Goal: Information Seeking & Learning: Learn about a topic

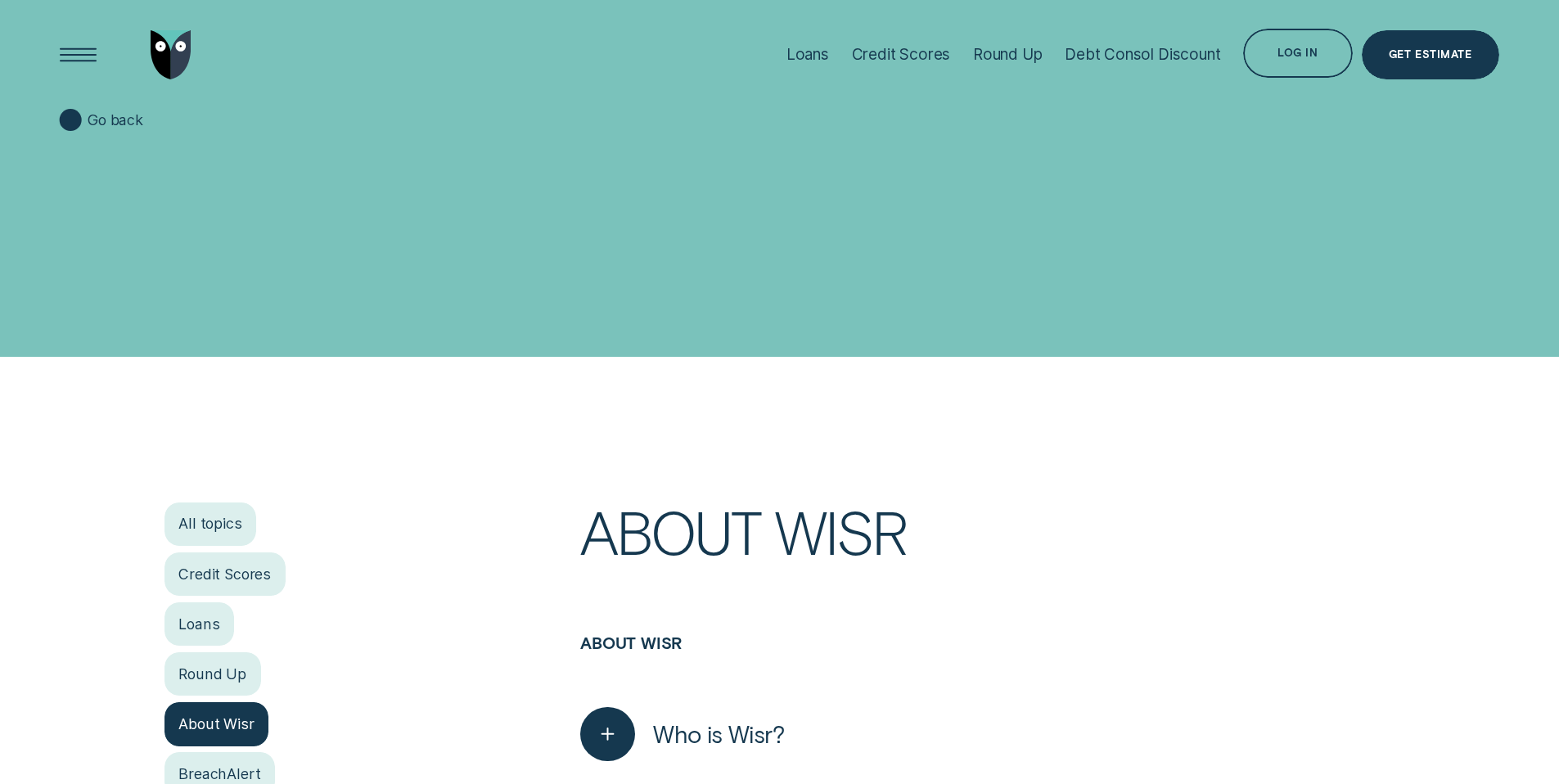
click at [134, 235] on h1 "Help Centre" at bounding box center [779, 231] width 1439 height 123
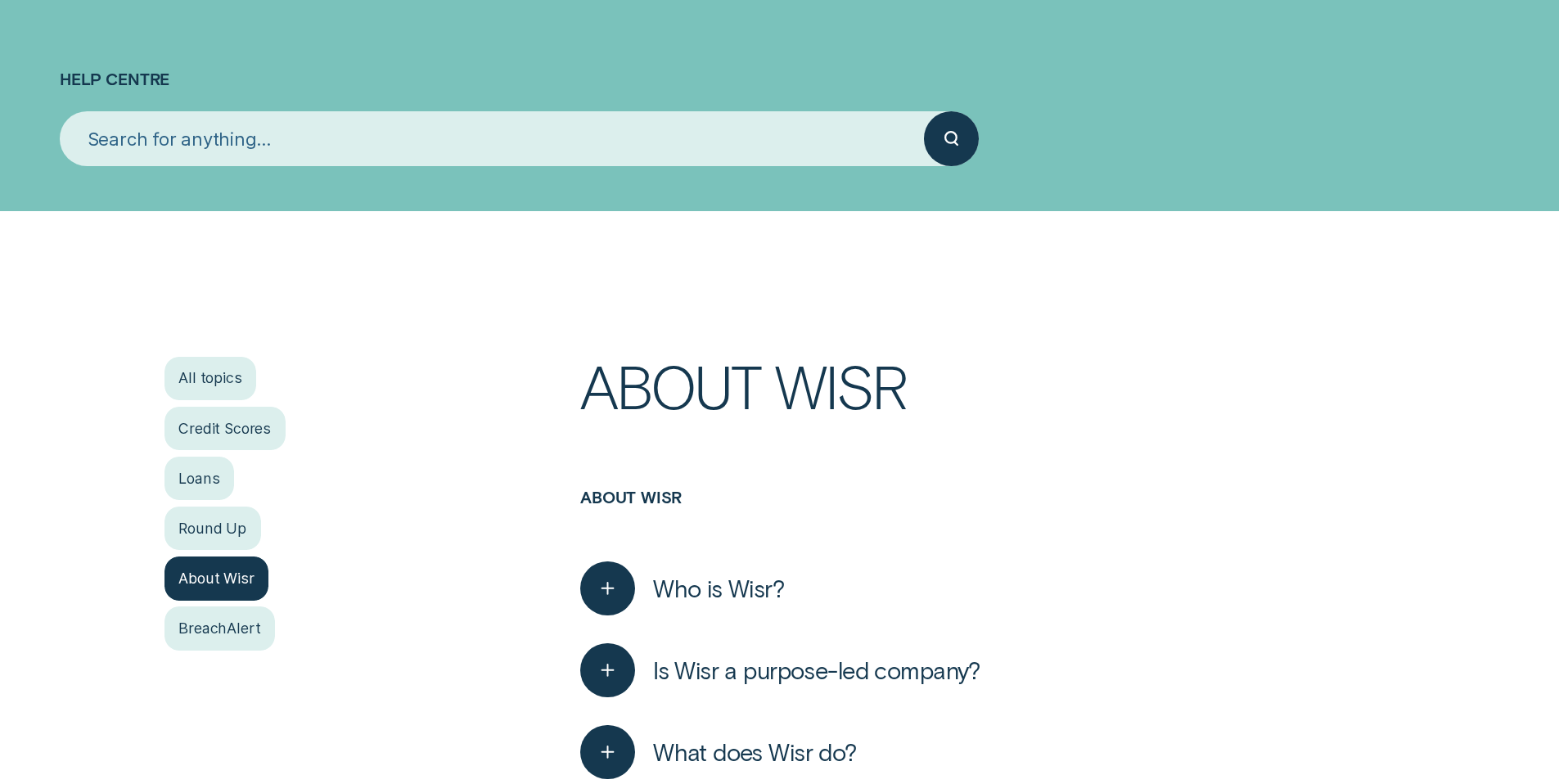
scroll to position [332, 0]
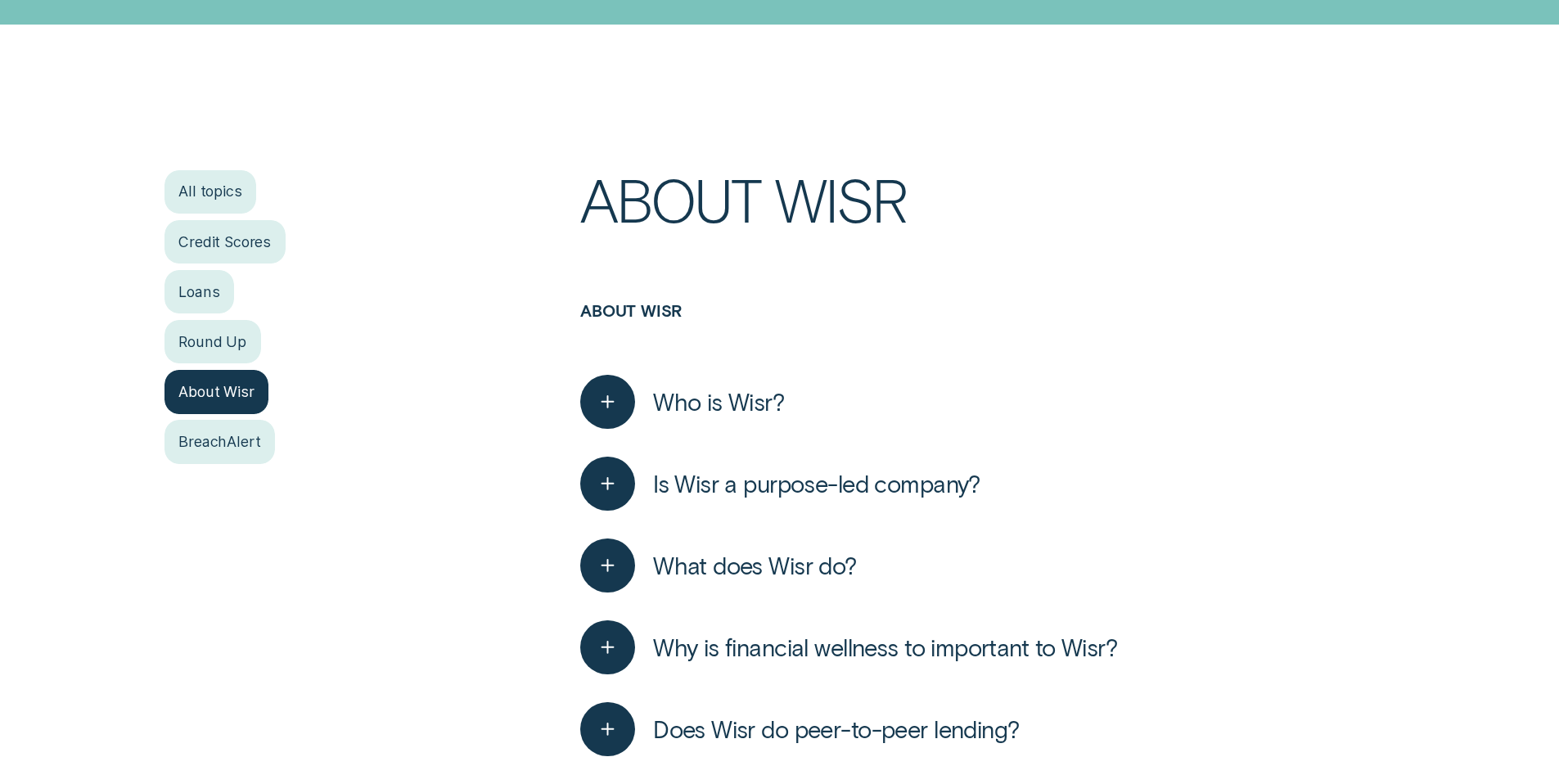
click at [716, 568] on span "What does Wisr do?" at bounding box center [755, 565] width 204 height 30
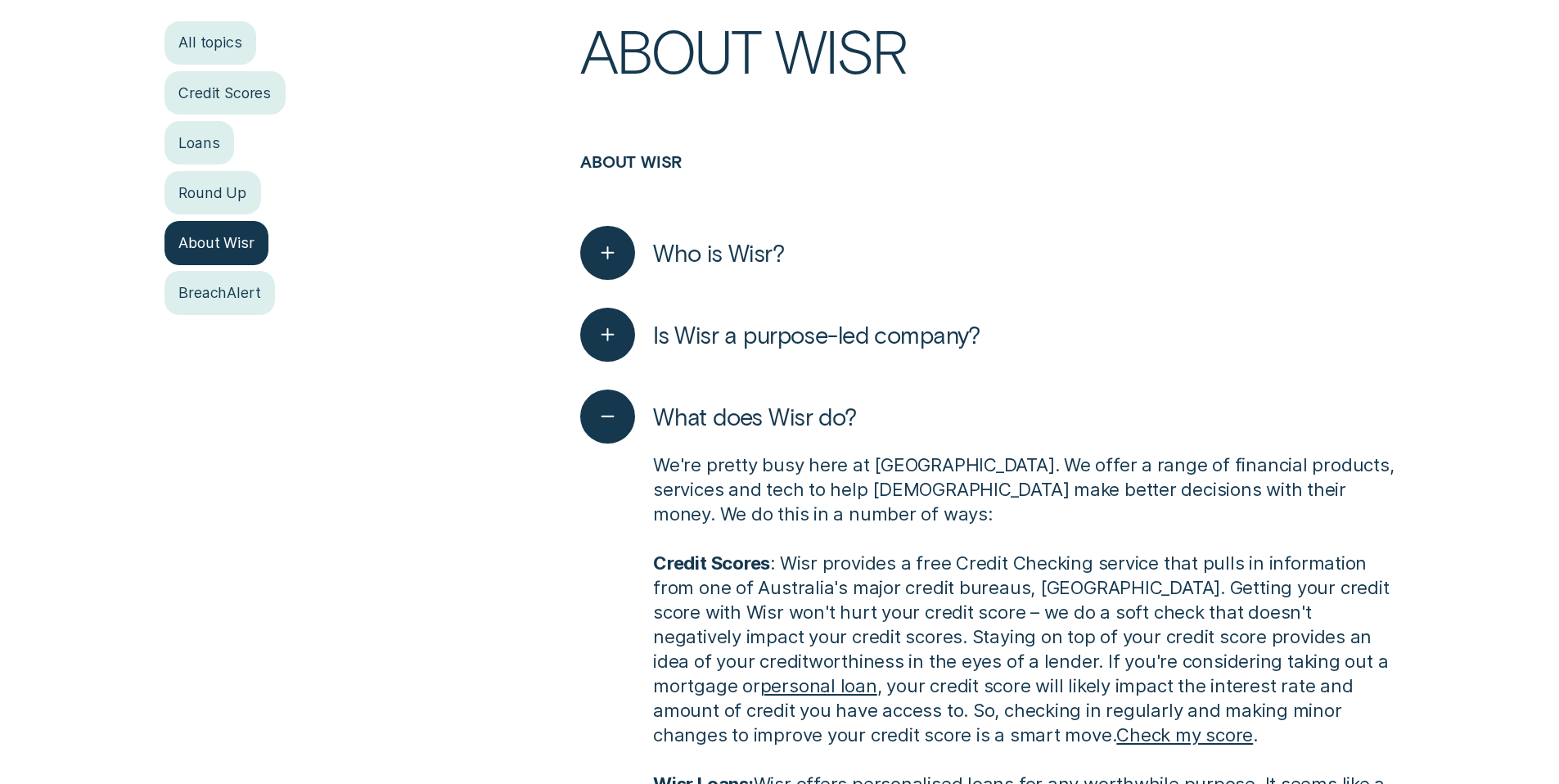
scroll to position [669, 0]
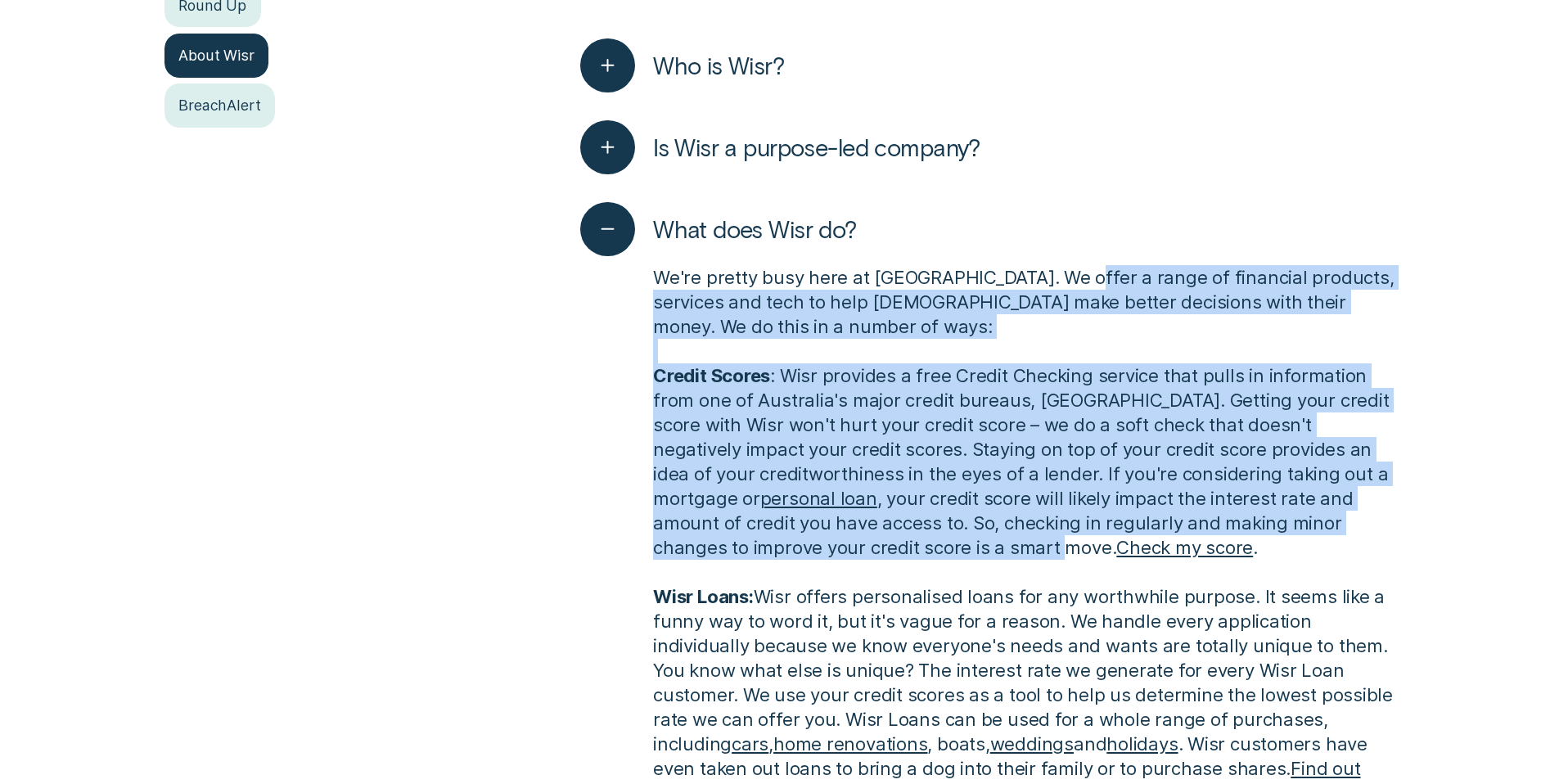
drag, startPoint x: 1063, startPoint y: 269, endPoint x: 885, endPoint y: 558, distance: 339.4
click at [885, 558] on p "We're pretty busy here at [GEOGRAPHIC_DATA]. We offer a range of financial prod…" at bounding box center [1024, 756] width 741 height 981
click at [882, 552] on p "We're pretty busy here at [GEOGRAPHIC_DATA]. We offer a range of financial prod…" at bounding box center [1024, 756] width 741 height 981
drag, startPoint x: 882, startPoint y: 552, endPoint x: 1084, endPoint y: 290, distance: 330.8
click at [1084, 290] on p "We're pretty busy here at [GEOGRAPHIC_DATA]. We offer a range of financial prod…" at bounding box center [1024, 756] width 741 height 981
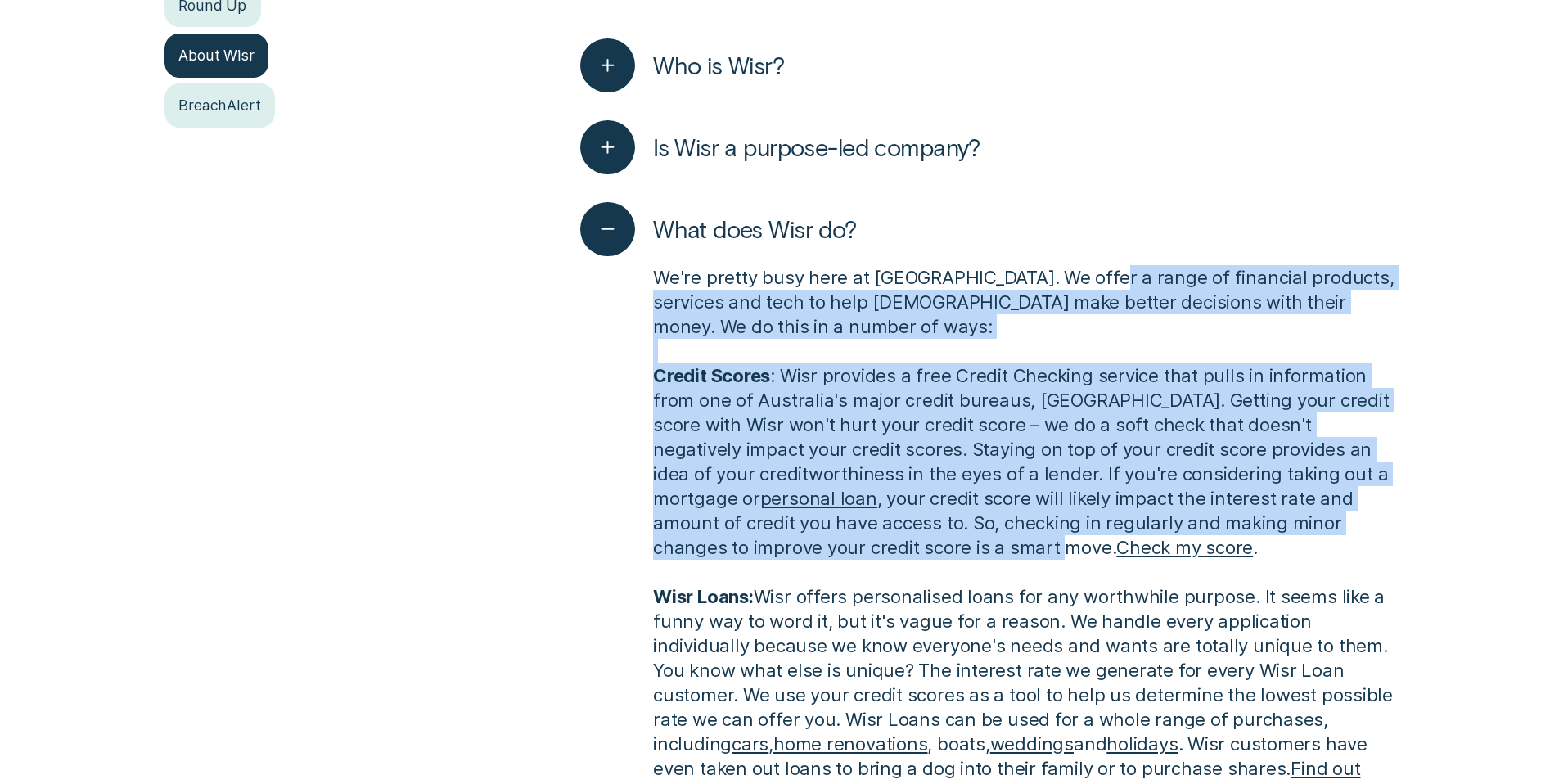
click at [1081, 276] on p "We're pretty busy here at [GEOGRAPHIC_DATA]. We offer a range of financial prod…" at bounding box center [1024, 756] width 741 height 981
drag, startPoint x: 1081, startPoint y: 276, endPoint x: 856, endPoint y: 565, distance: 366.3
click at [856, 565] on p "We're pretty busy here at [GEOGRAPHIC_DATA]. We offer a range of financial prod…" at bounding box center [1024, 756] width 741 height 981
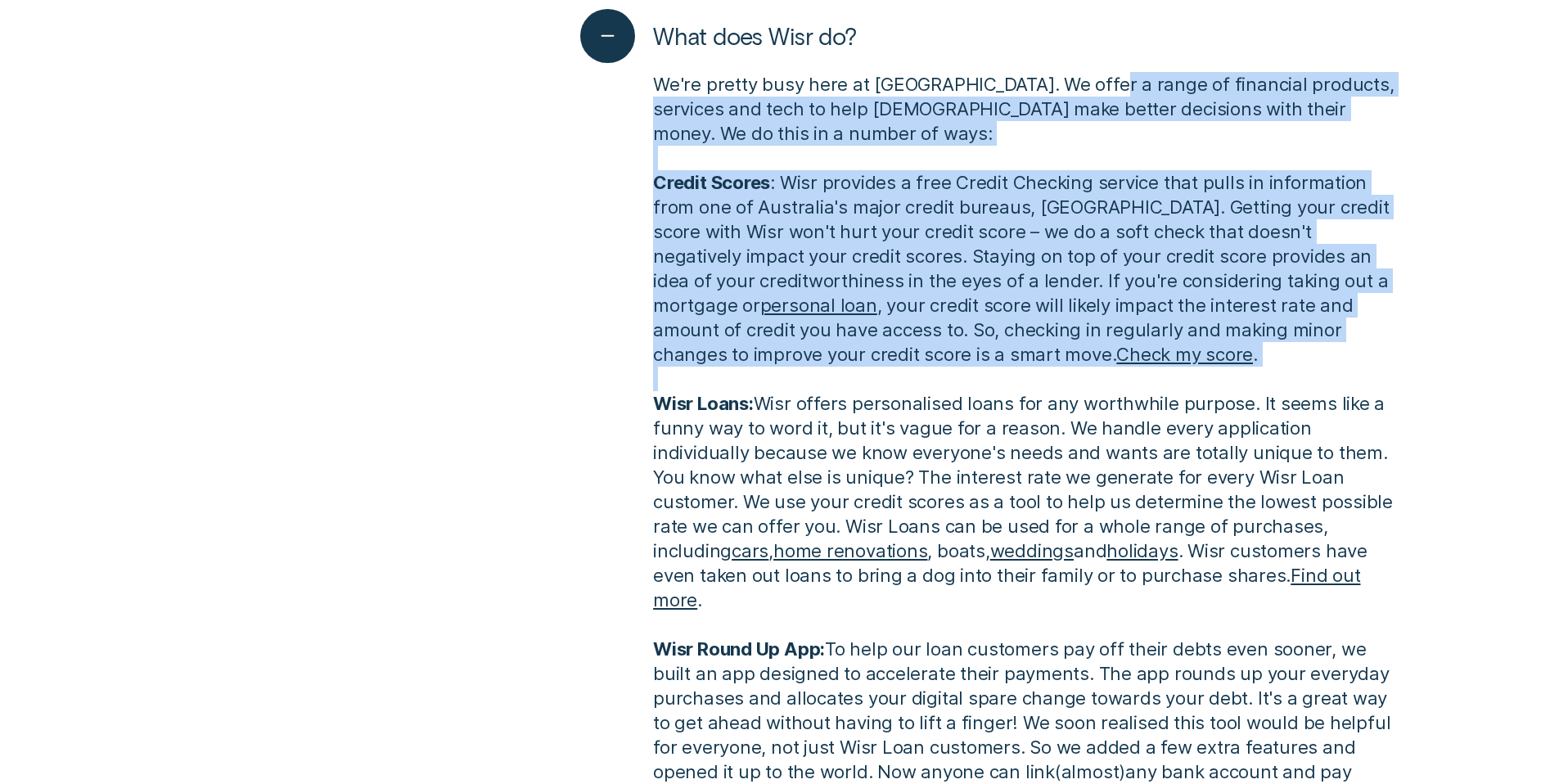
scroll to position [982, 0]
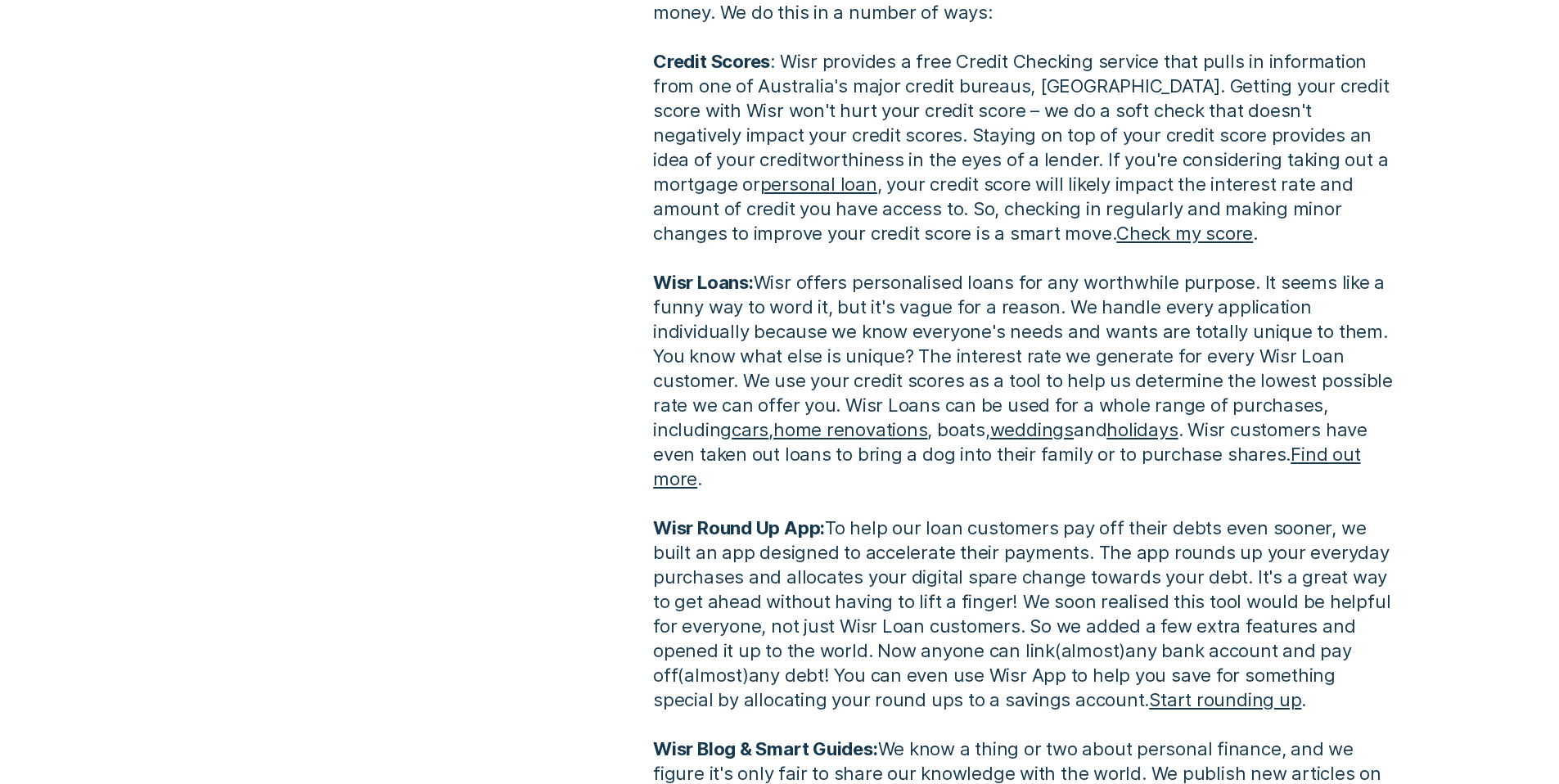
drag, startPoint x: 958, startPoint y: 258, endPoint x: 870, endPoint y: 443, distance: 204.9
click at [851, 495] on p "We're pretty busy here at [GEOGRAPHIC_DATA]. We offer a range of financial prod…" at bounding box center [1024, 442] width 741 height 981
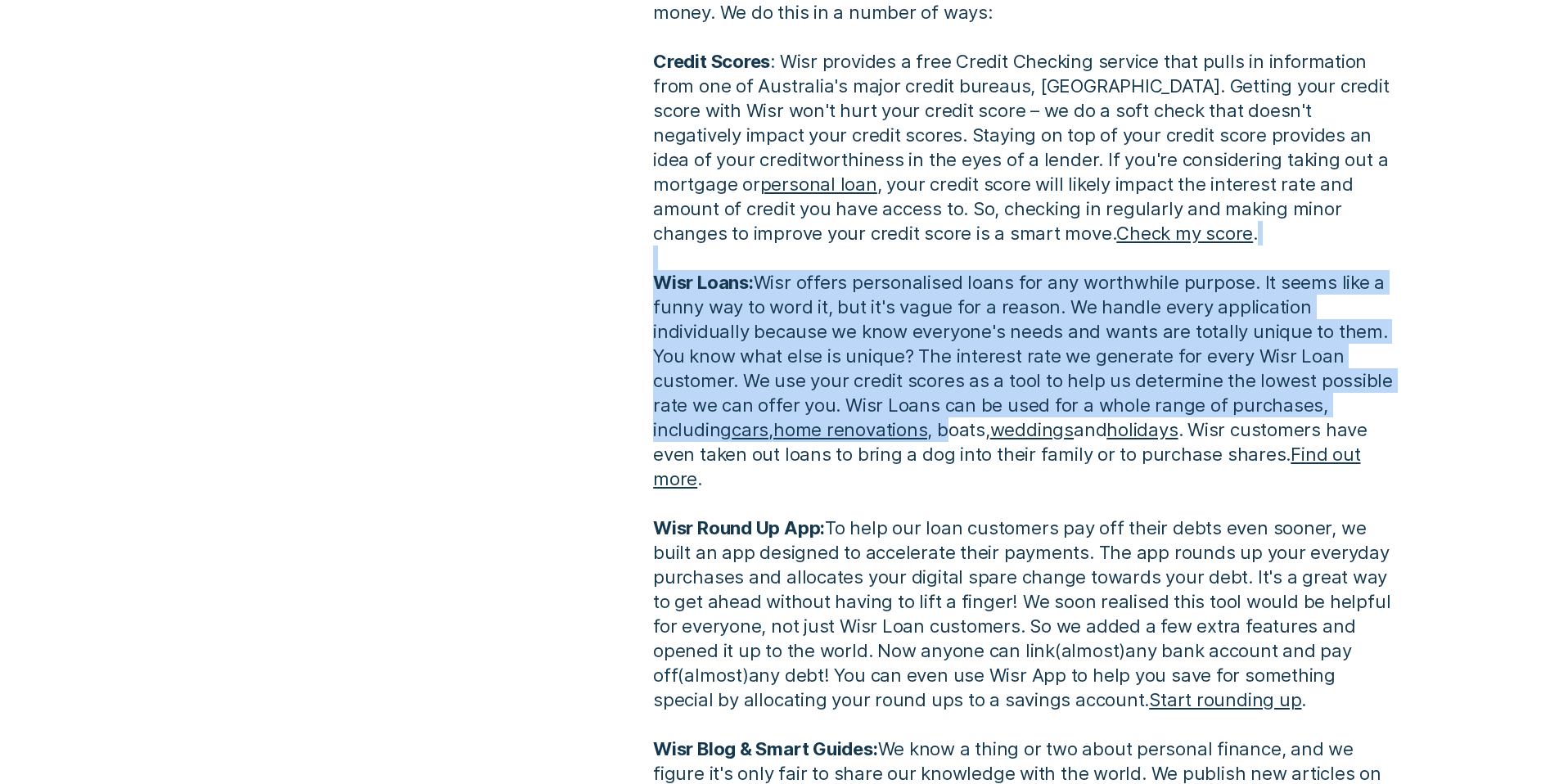
drag, startPoint x: 871, startPoint y: 442, endPoint x: 1026, endPoint y: 269, distance: 232.3
click at [1026, 269] on p "We're pretty busy here at [GEOGRAPHIC_DATA]. We offer a range of financial prod…" at bounding box center [1024, 442] width 741 height 981
click at [1015, 287] on p "We're pretty busy here at [GEOGRAPHIC_DATA]. We offer a range of financial prod…" at bounding box center [1024, 442] width 741 height 981
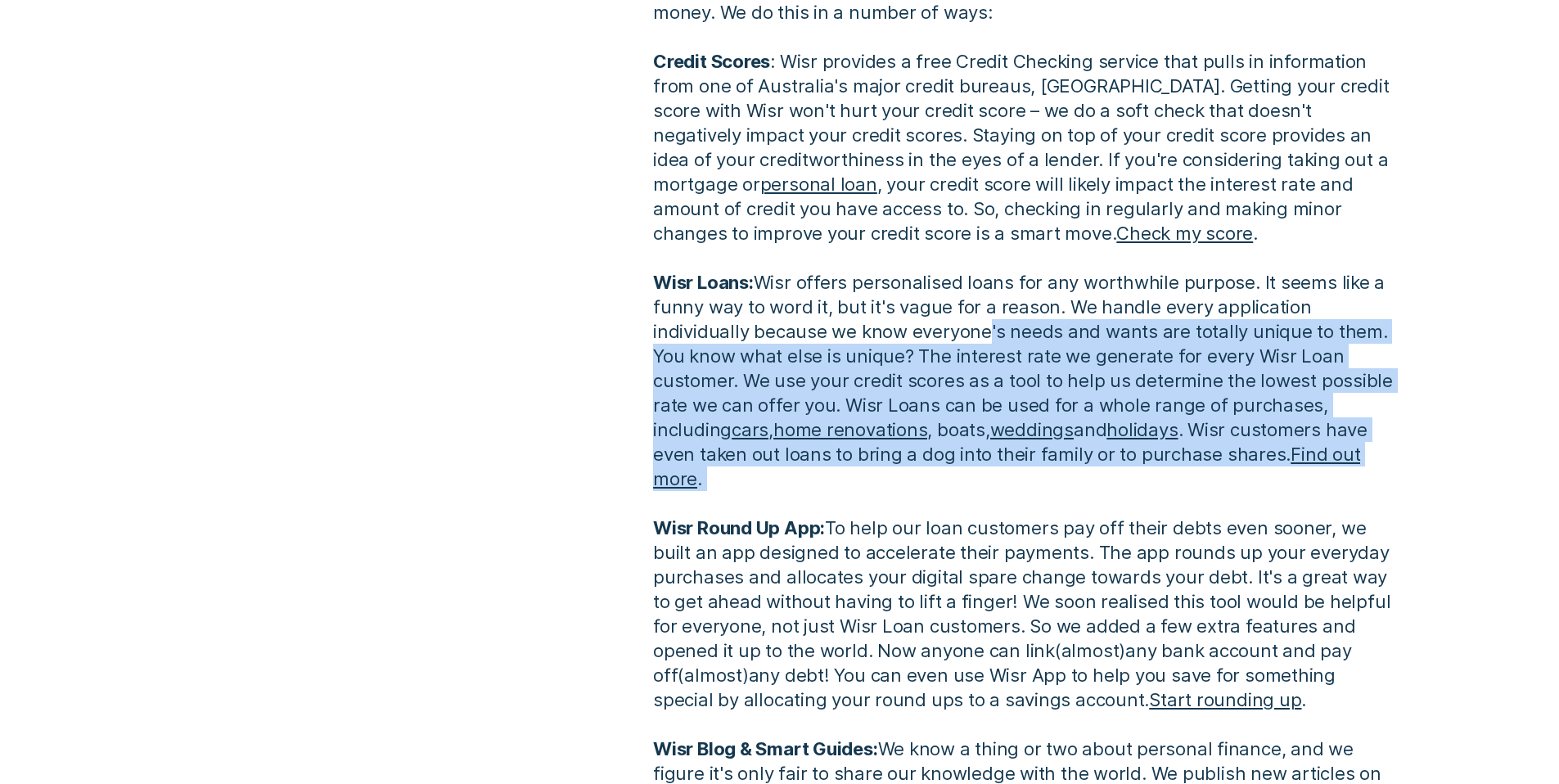
drag, startPoint x: 846, startPoint y: 469, endPoint x: 886, endPoint y: 446, distance: 46.1
click at [880, 454] on p "We're pretty busy here at [GEOGRAPHIC_DATA]. We offer a range of financial prod…" at bounding box center [1024, 442] width 741 height 981
click at [892, 441] on p "We're pretty busy here at [GEOGRAPHIC_DATA]. We offer a range of financial prod…" at bounding box center [1024, 442] width 741 height 981
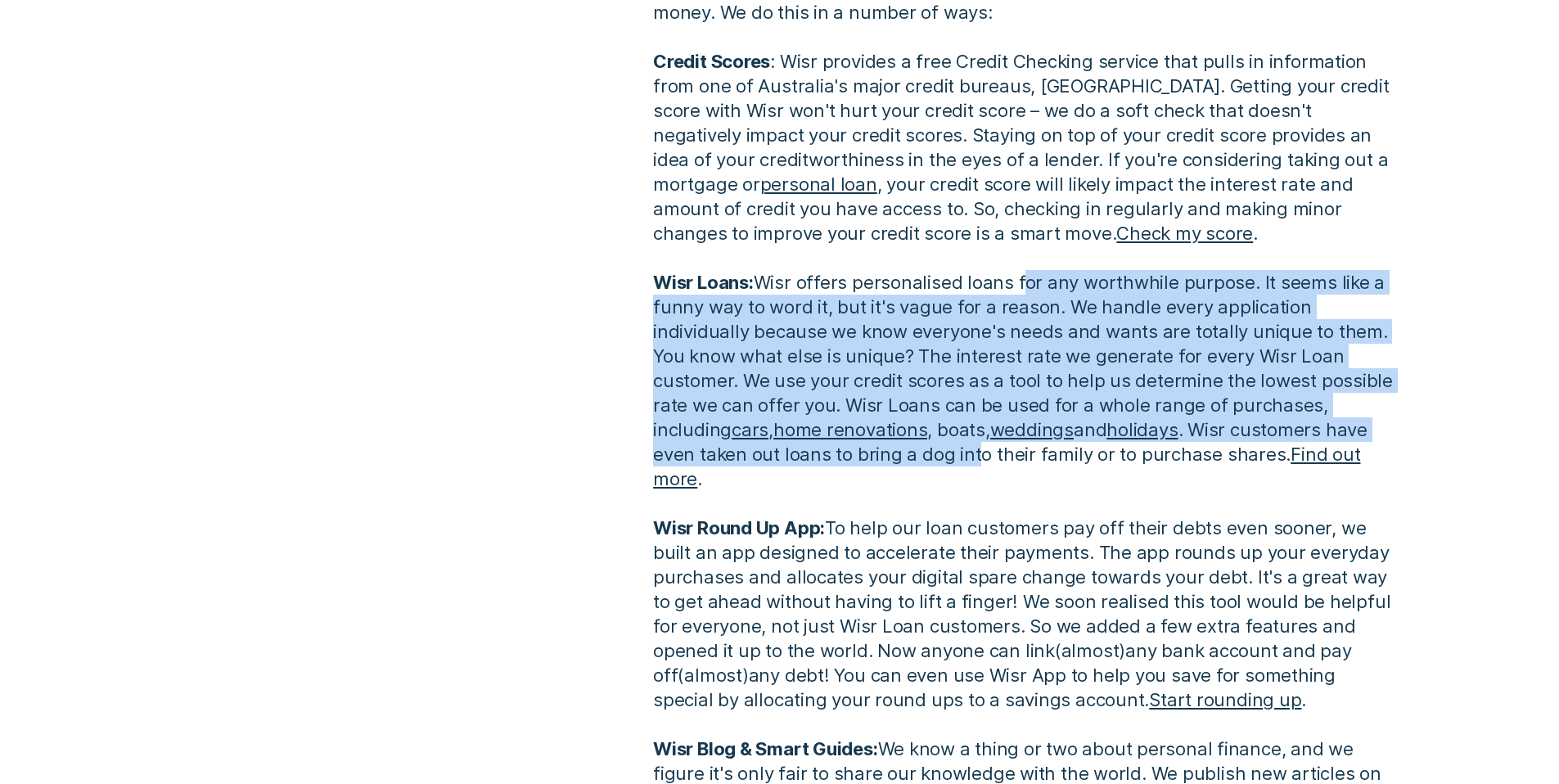
drag, startPoint x: 882, startPoint y: 446, endPoint x: 1022, endPoint y: 279, distance: 217.9
click at [1022, 279] on p "We're pretty busy here at [GEOGRAPHIC_DATA]. We offer a range of financial prod…" at bounding box center [1024, 442] width 741 height 981
click at [1022, 278] on p "We're pretty busy here at [GEOGRAPHIC_DATA]. We offer a range of financial prod…" at bounding box center [1024, 442] width 741 height 981
drag, startPoint x: 1022, startPoint y: 278, endPoint x: 934, endPoint y: 443, distance: 187.0
click at [934, 443] on p "We're pretty busy here at [GEOGRAPHIC_DATA]. We offer a range of financial prod…" at bounding box center [1024, 442] width 741 height 981
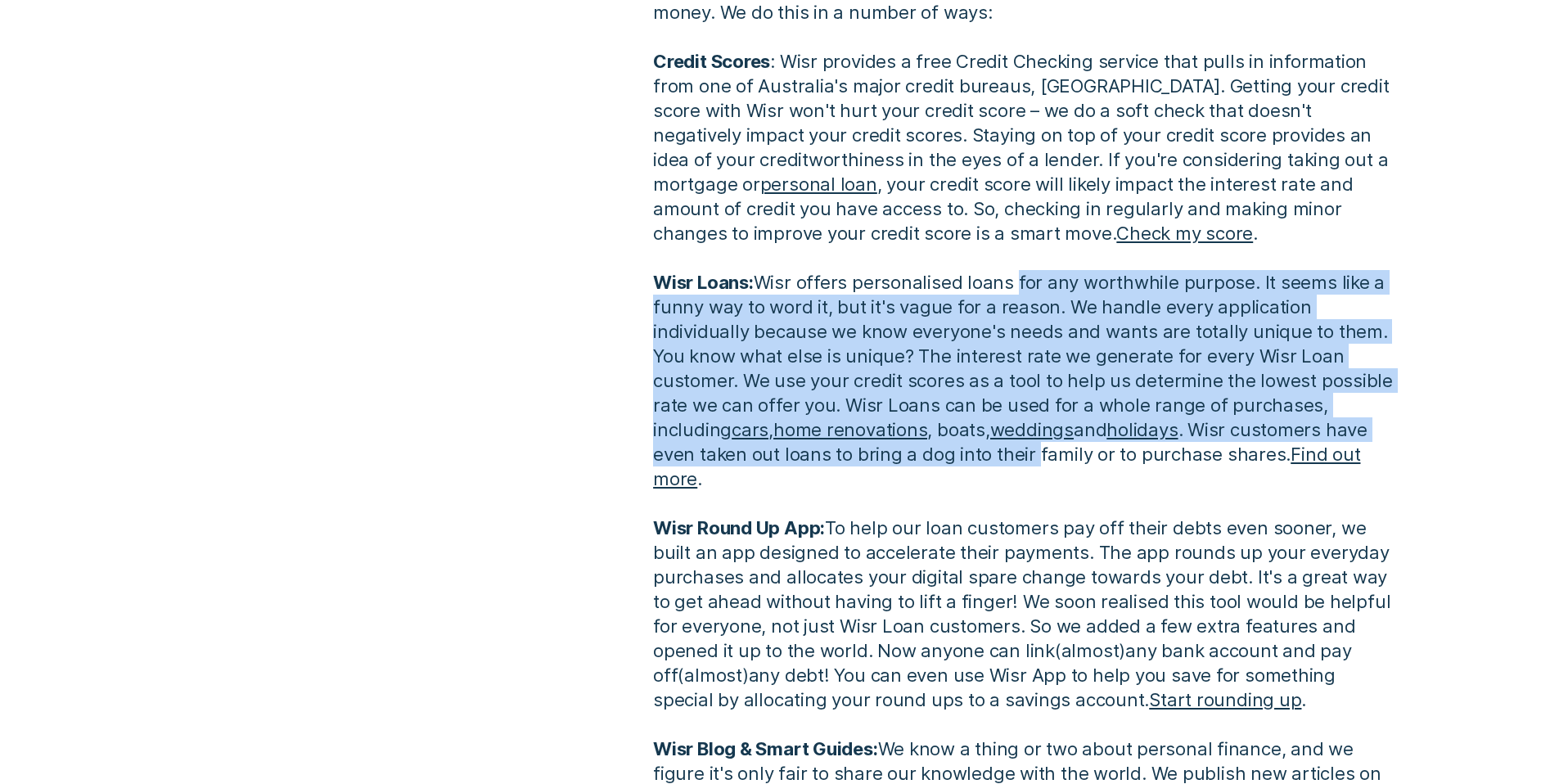
click at [851, 465] on p "We're pretty busy here at [GEOGRAPHIC_DATA]. We offer a range of financial prod…" at bounding box center [1024, 442] width 741 height 981
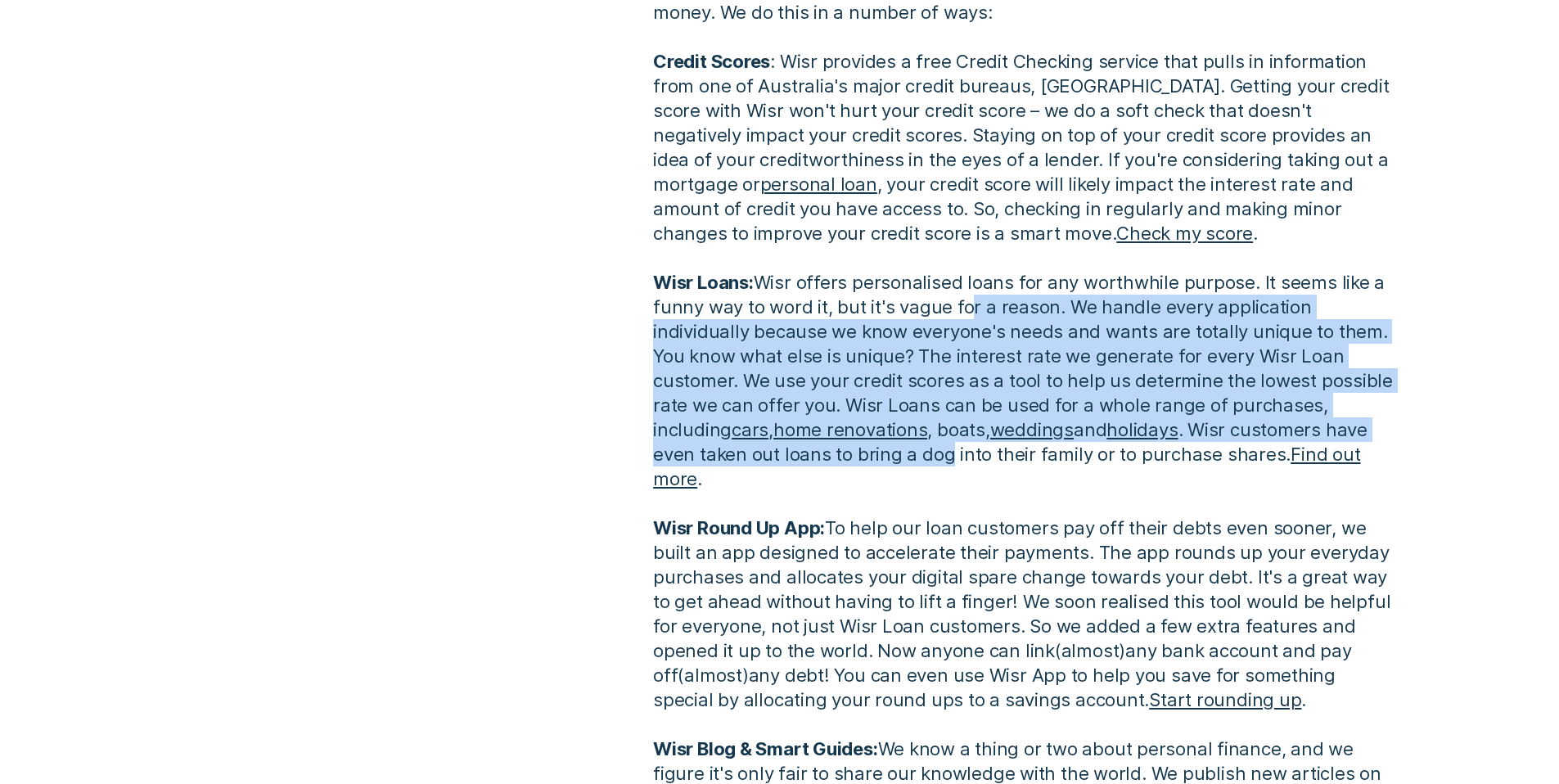
drag, startPoint x: 851, startPoint y: 465, endPoint x: 964, endPoint y: 309, distance: 192.6
click at [964, 309] on p "We're pretty busy here at [GEOGRAPHIC_DATA]. We offer a range of financial prod…" at bounding box center [1024, 442] width 741 height 981
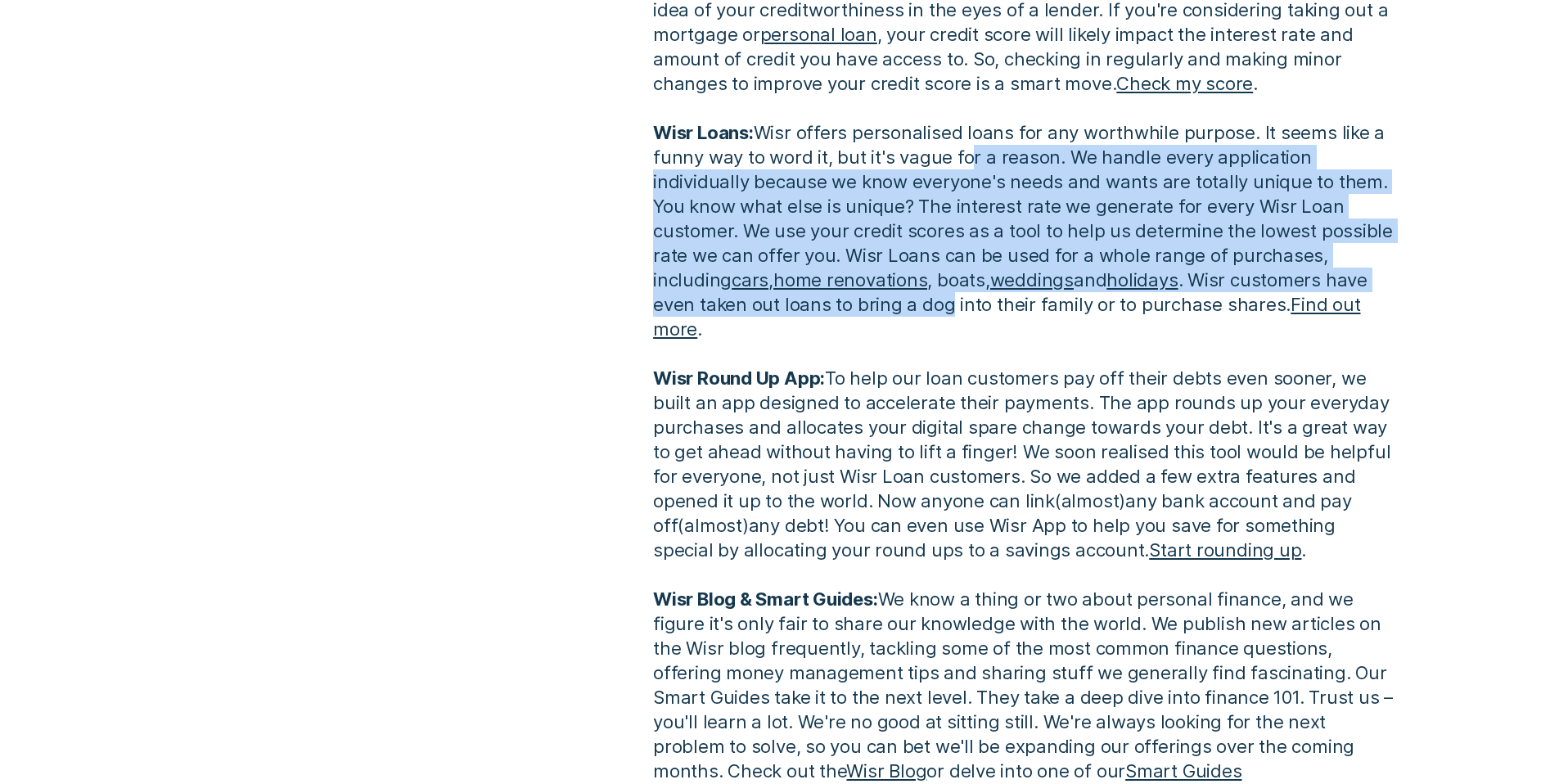
scroll to position [1318, 0]
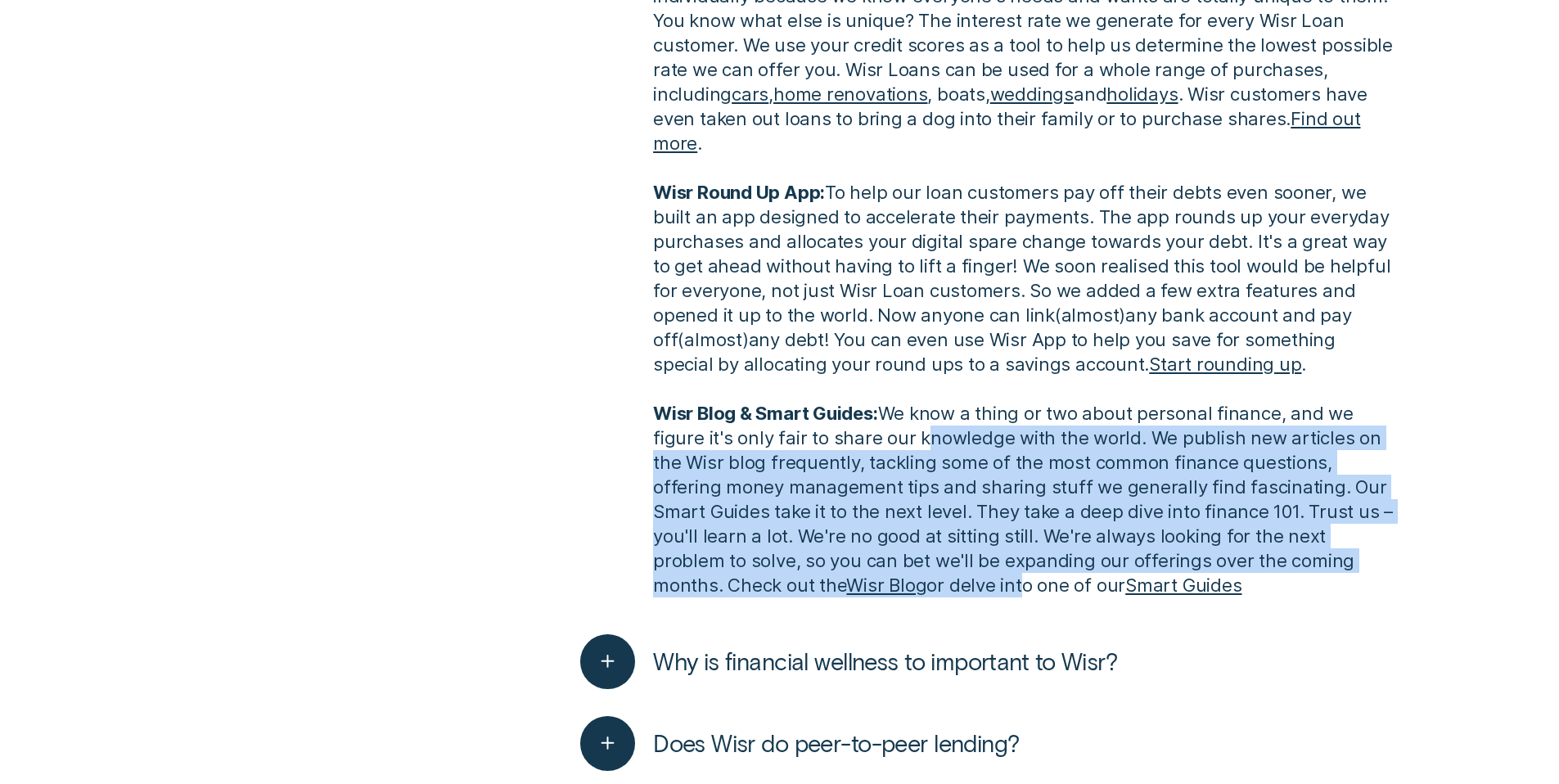
drag, startPoint x: 885, startPoint y: 555, endPoint x: 927, endPoint y: 402, distance: 158.7
click at [927, 407] on p "We're pretty busy here at [GEOGRAPHIC_DATA]. We offer a range of financial prod…" at bounding box center [1024, 106] width 741 height 981
click at [927, 402] on p "We're pretty busy here at [GEOGRAPHIC_DATA]. We offer a range of financial prod…" at bounding box center [1024, 106] width 741 height 981
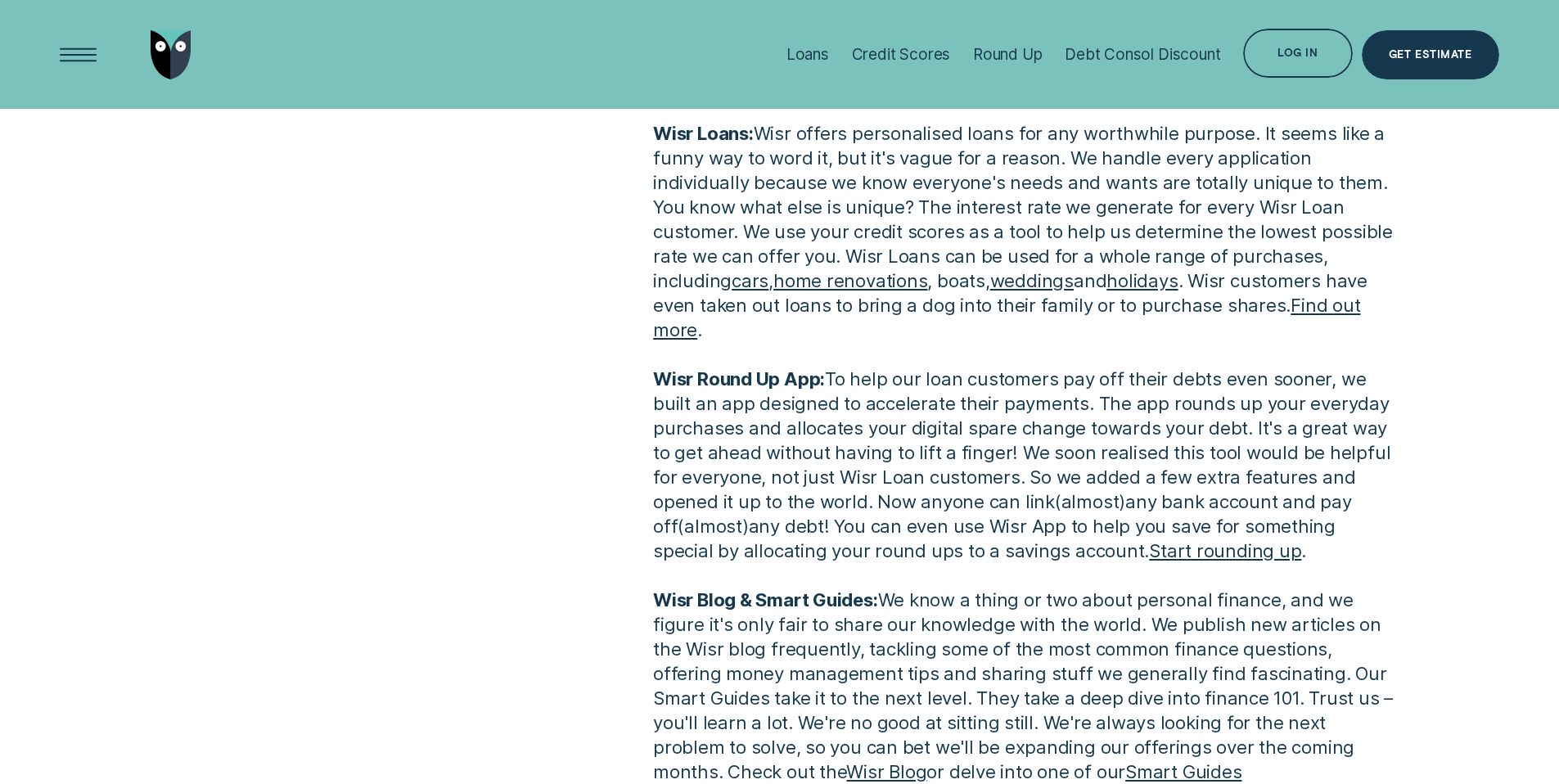
scroll to position [995, 0]
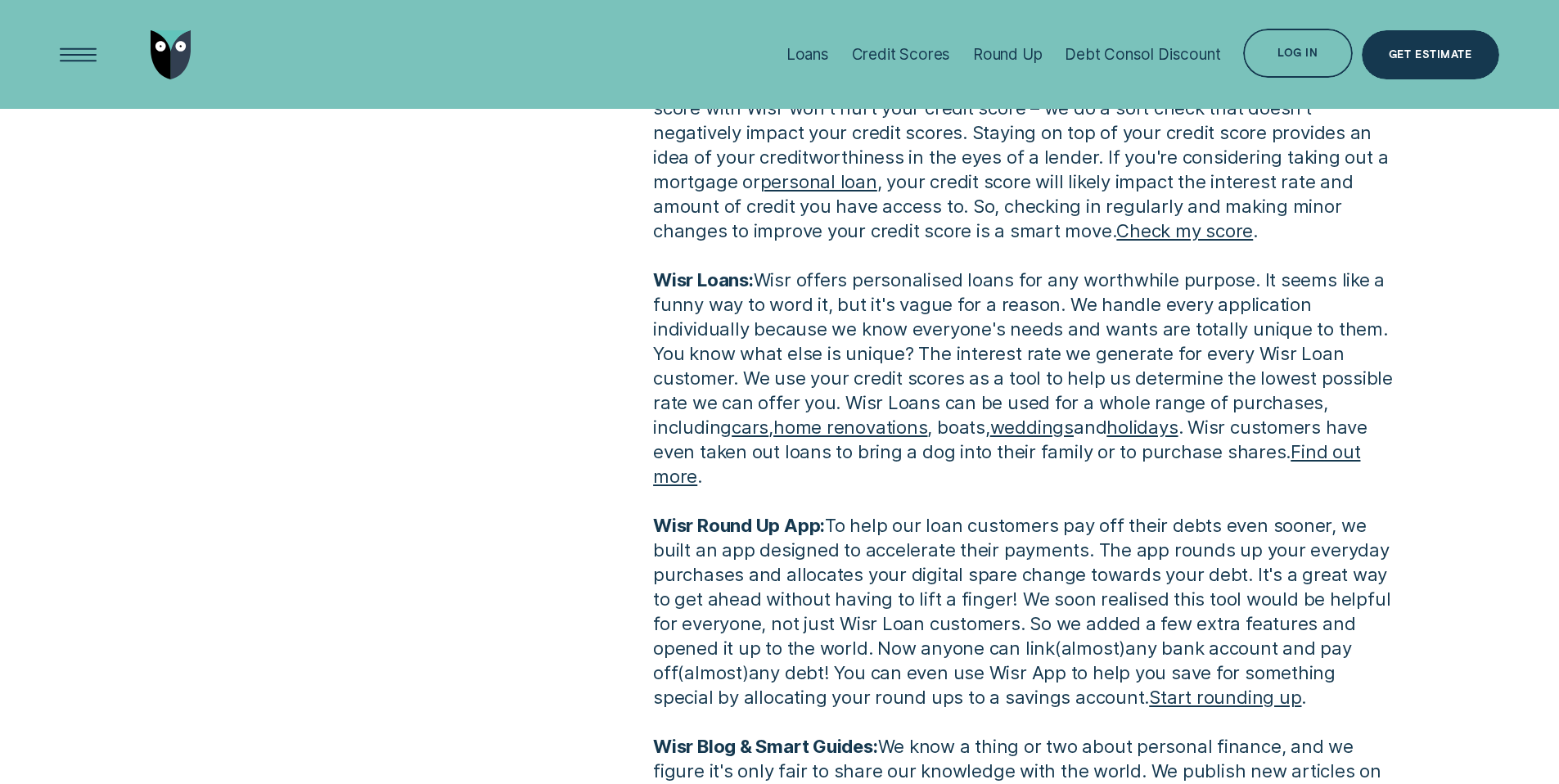
scroll to position [850, 0]
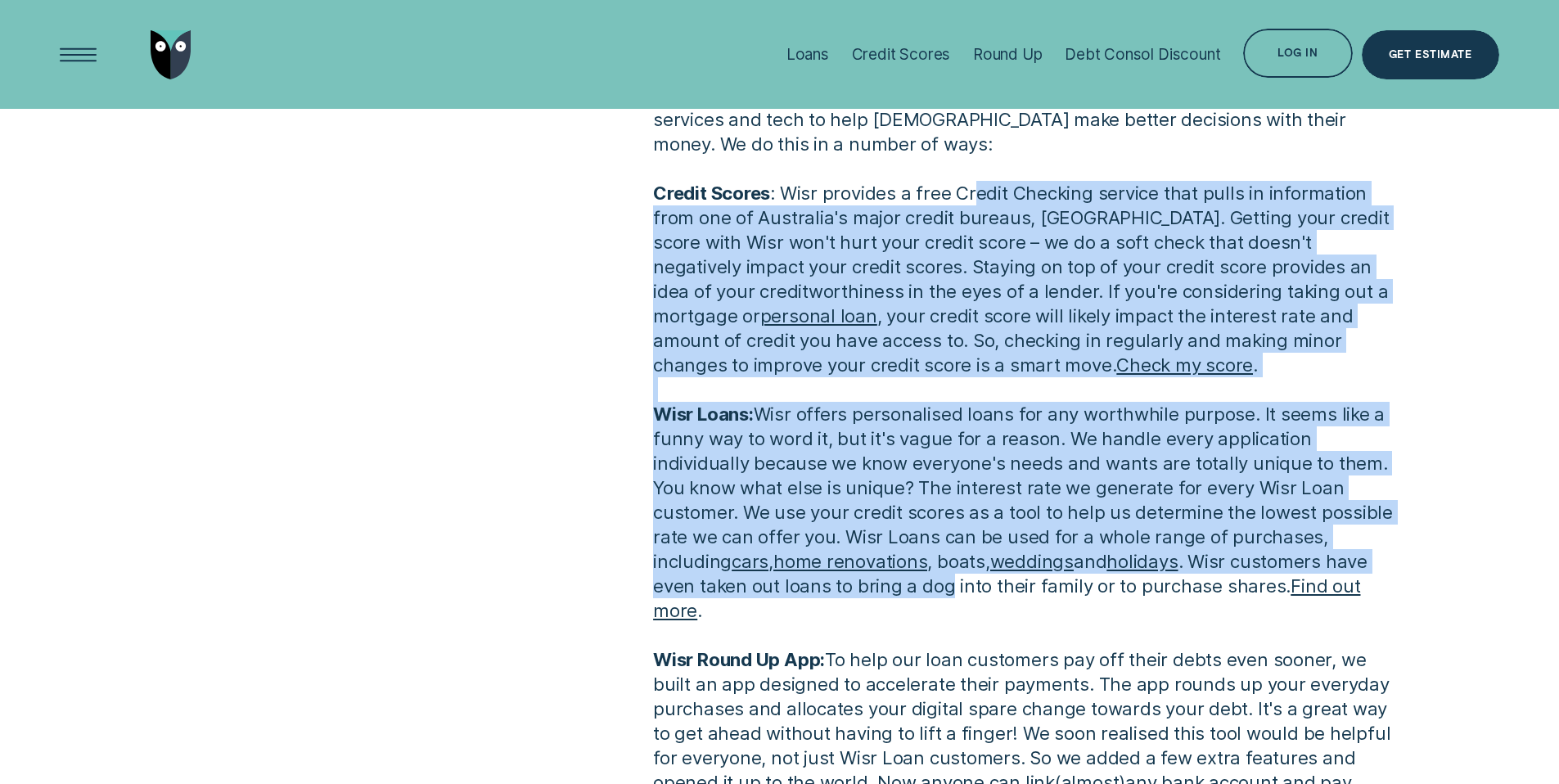
drag, startPoint x: 852, startPoint y: 593, endPoint x: 976, endPoint y: 189, distance: 422.6
click at [976, 189] on p "We're pretty busy here at [GEOGRAPHIC_DATA]. We offer a range of financial prod…" at bounding box center [1024, 573] width 741 height 981
drag, startPoint x: 949, startPoint y: 190, endPoint x: 994, endPoint y: 587, distance: 399.5
click at [994, 587] on p "We're pretty busy here at [GEOGRAPHIC_DATA]. We offer a range of financial prod…" at bounding box center [1024, 573] width 741 height 981
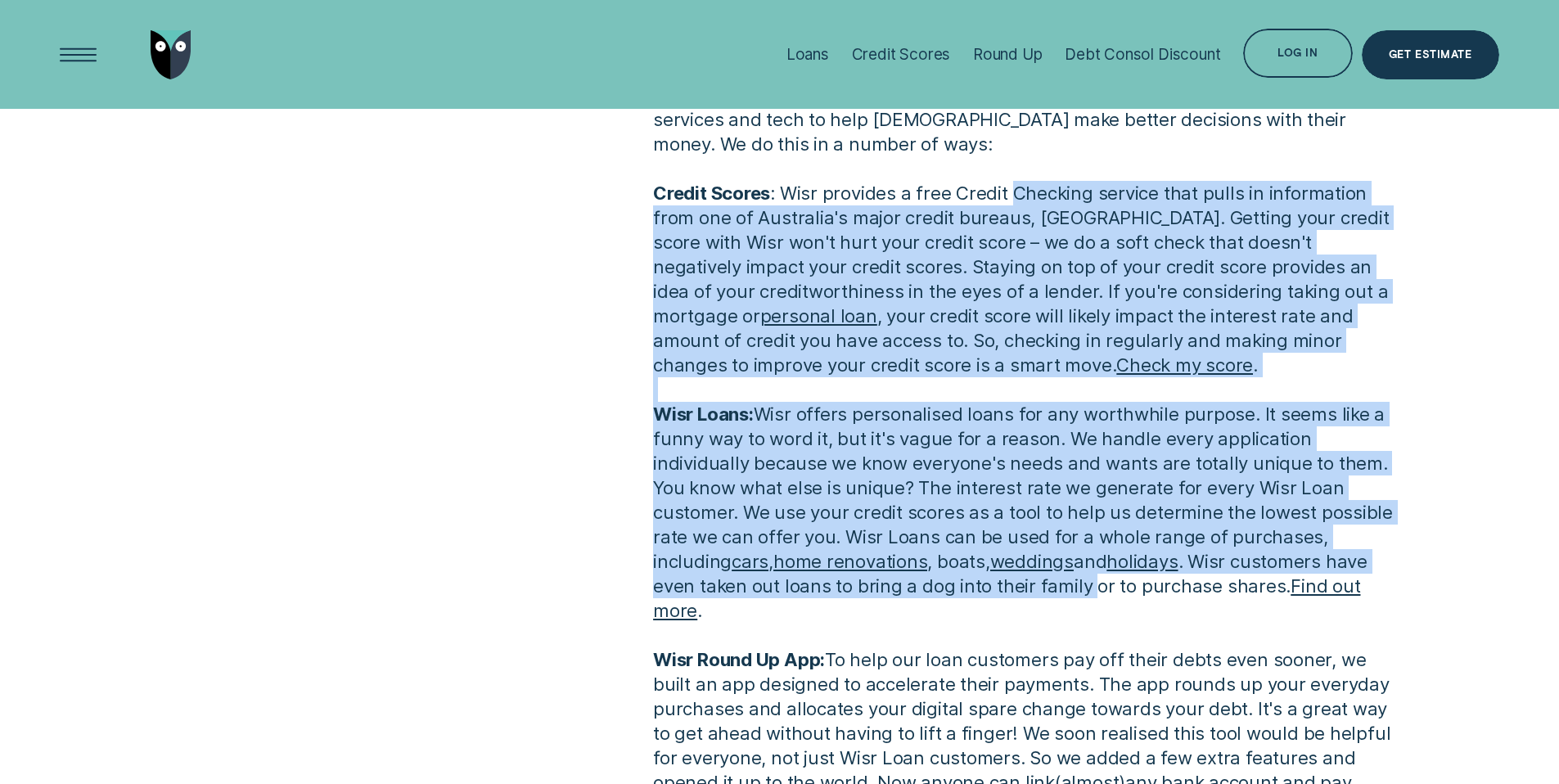
drag, startPoint x: 995, startPoint y: 588, endPoint x: 1010, endPoint y: 190, distance: 398.3
click at [1010, 190] on p "We're pretty busy here at [GEOGRAPHIC_DATA]. We offer a range of financial prod…" at bounding box center [1024, 573] width 741 height 981
drag, startPoint x: 1010, startPoint y: 190, endPoint x: 979, endPoint y: 588, distance: 399.2
click at [979, 588] on p "We're pretty busy here at [GEOGRAPHIC_DATA]. We offer a range of financial prod…" at bounding box center [1024, 573] width 741 height 981
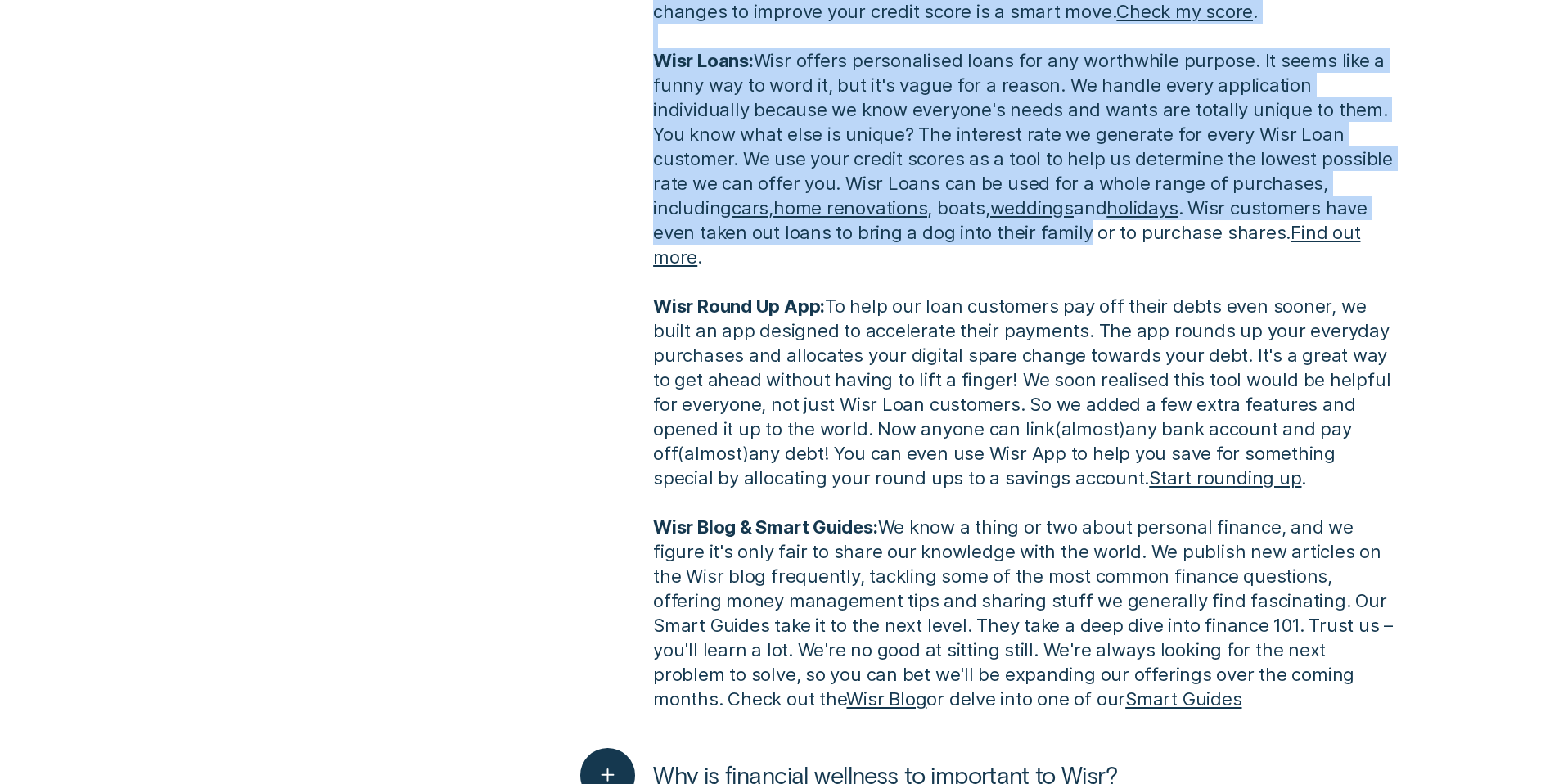
scroll to position [1205, 0]
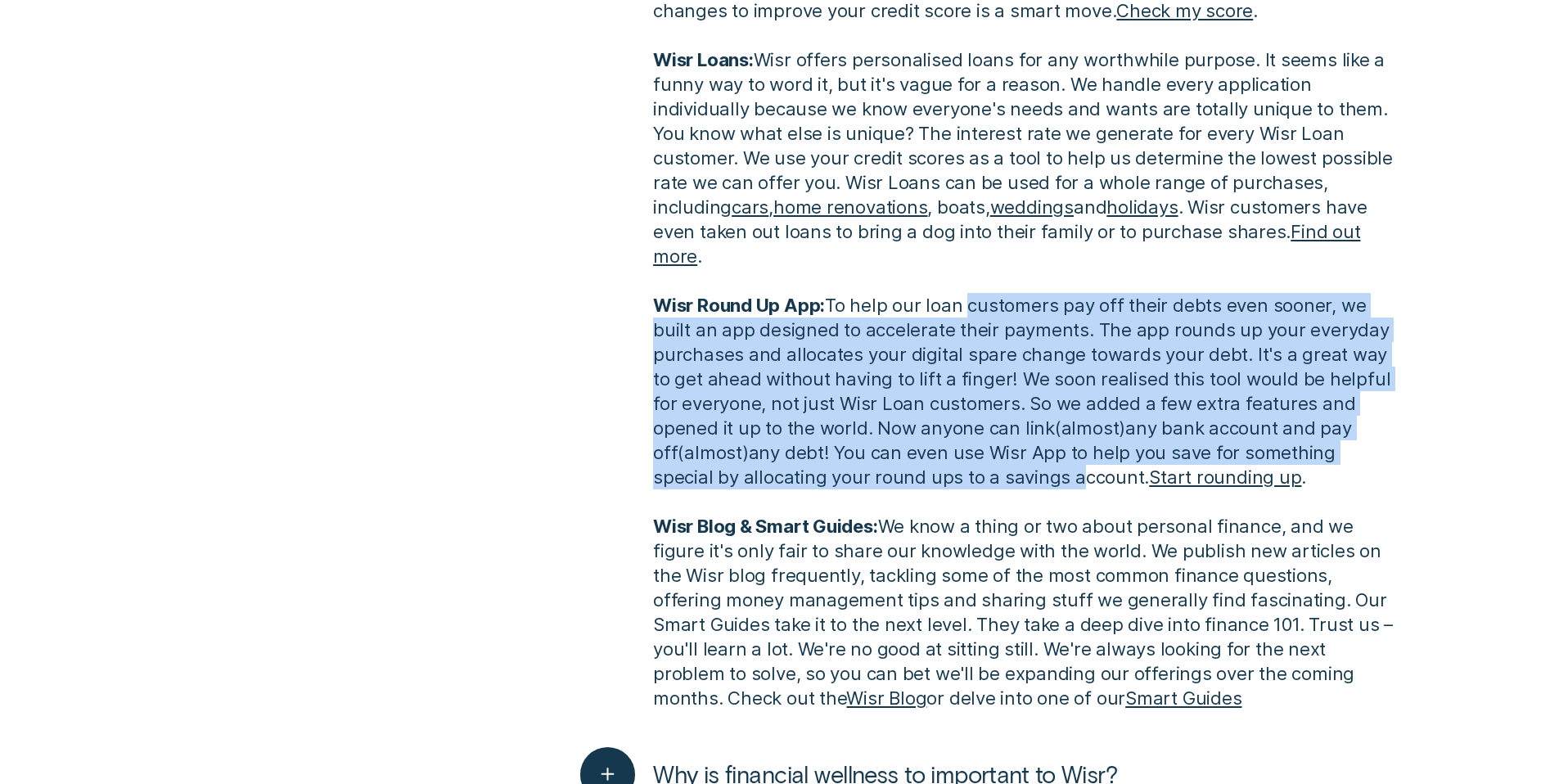
drag, startPoint x: 979, startPoint y: 449, endPoint x: 968, endPoint y: 280, distance: 169.4
click at [968, 280] on p "We're pretty busy here at [GEOGRAPHIC_DATA]. We offer a range of financial prod…" at bounding box center [1024, 219] width 741 height 981
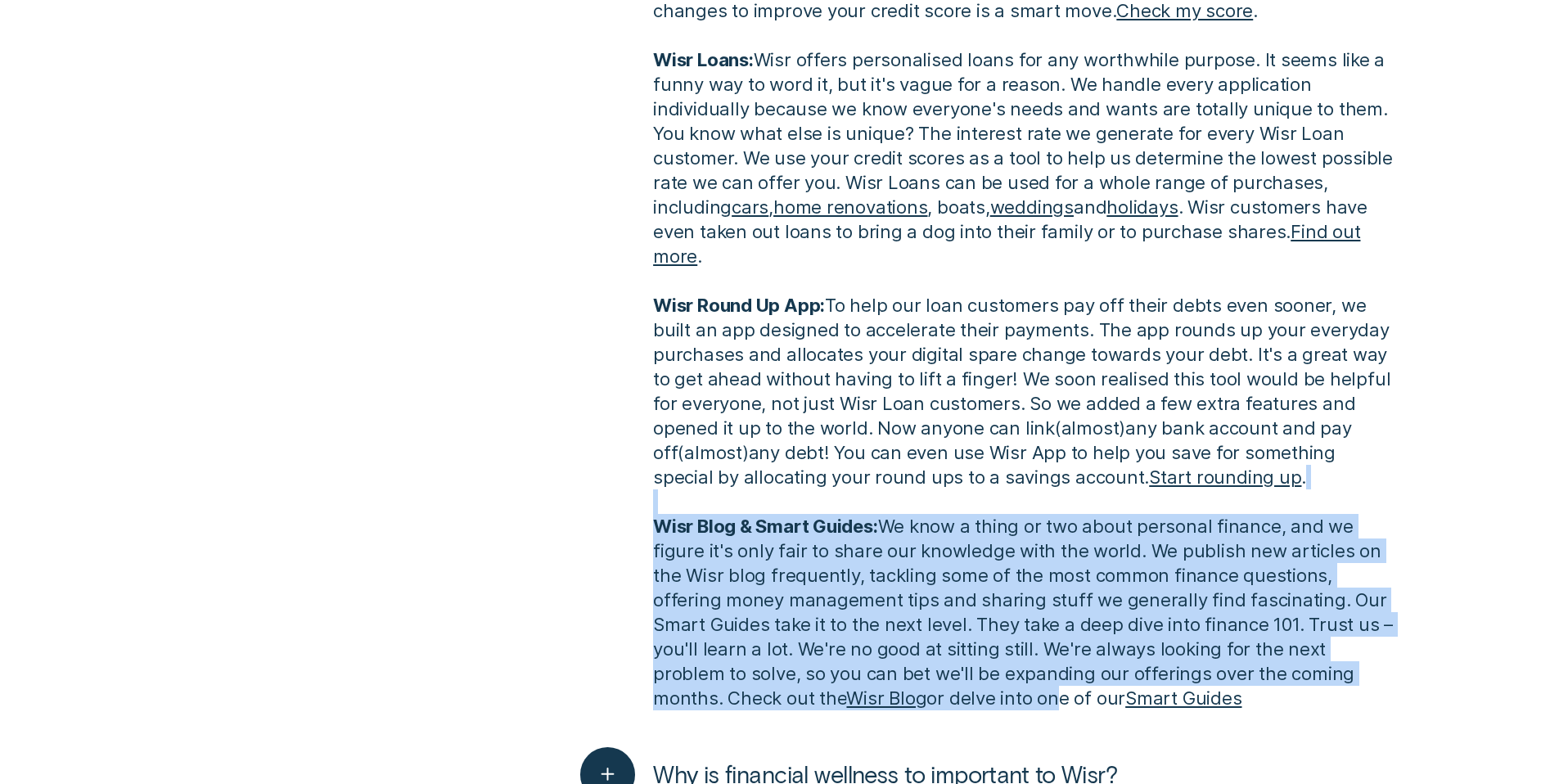
drag, startPoint x: 924, startPoint y: 666, endPoint x: 957, endPoint y: 481, distance: 187.9
click at [957, 481] on p "We're pretty busy here at [GEOGRAPHIC_DATA]. We offer a range of financial prod…" at bounding box center [1024, 219] width 741 height 981
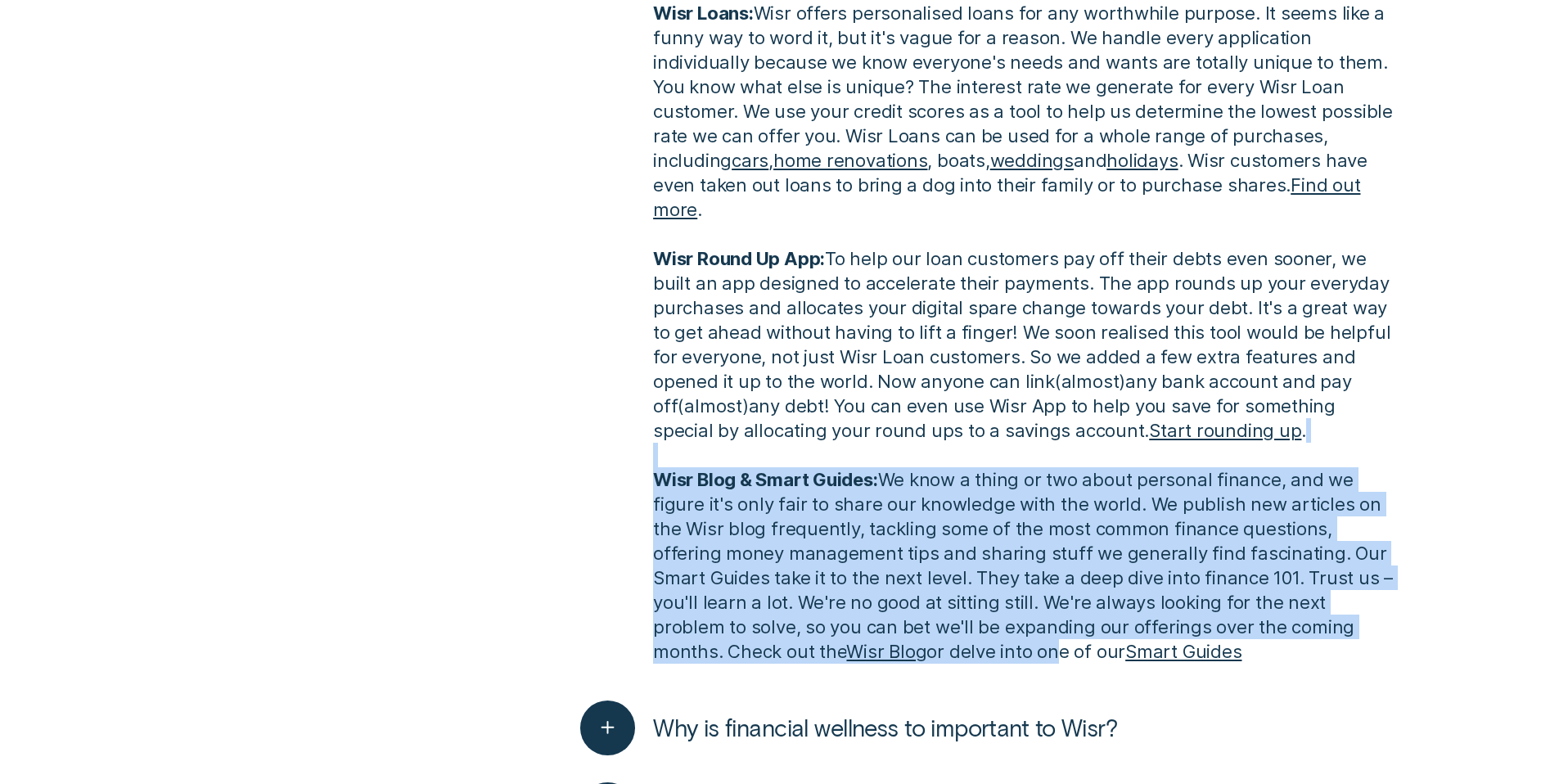
scroll to position [1555, 0]
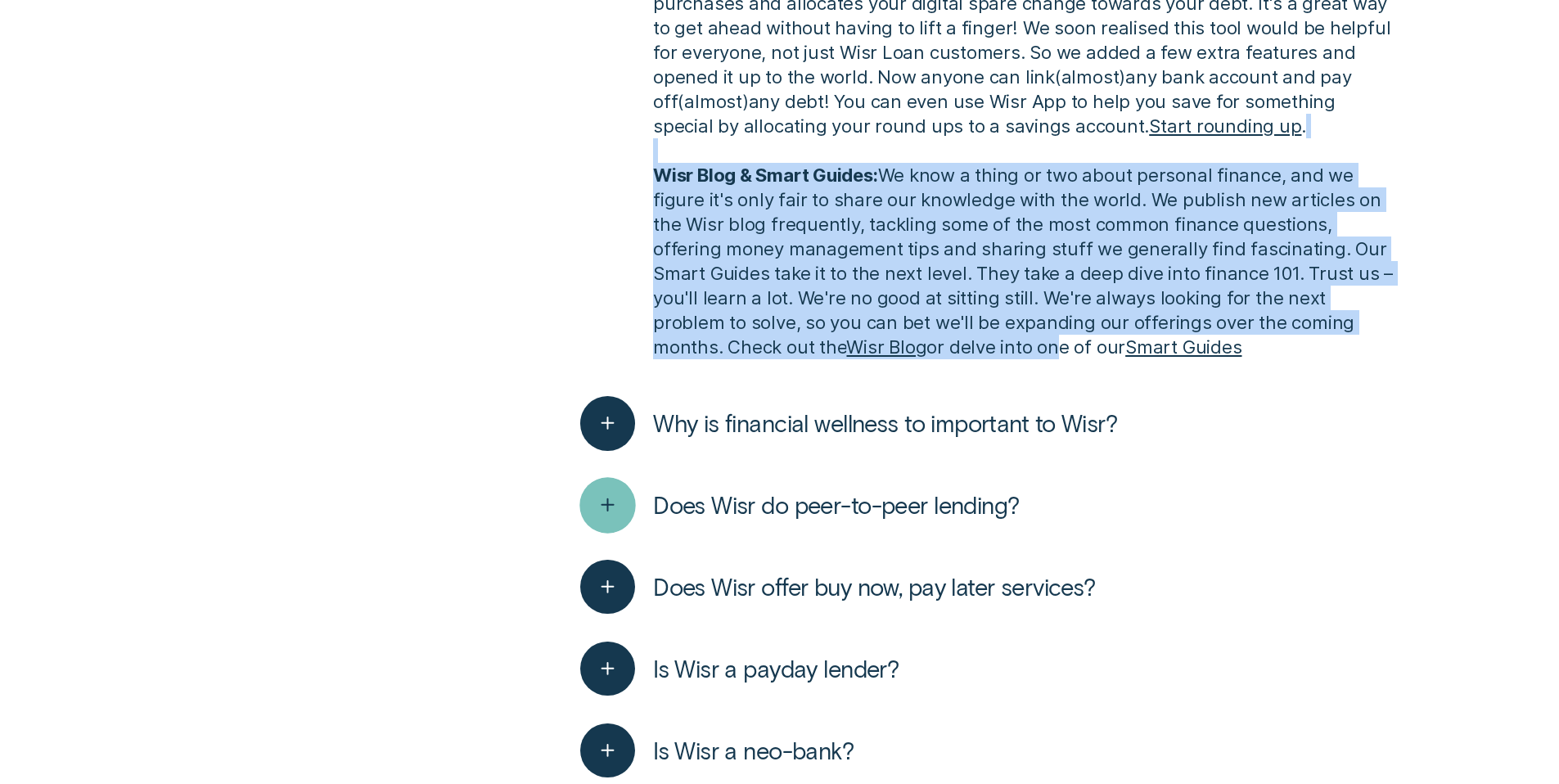
click at [626, 489] on div "button" at bounding box center [608, 505] width 56 height 56
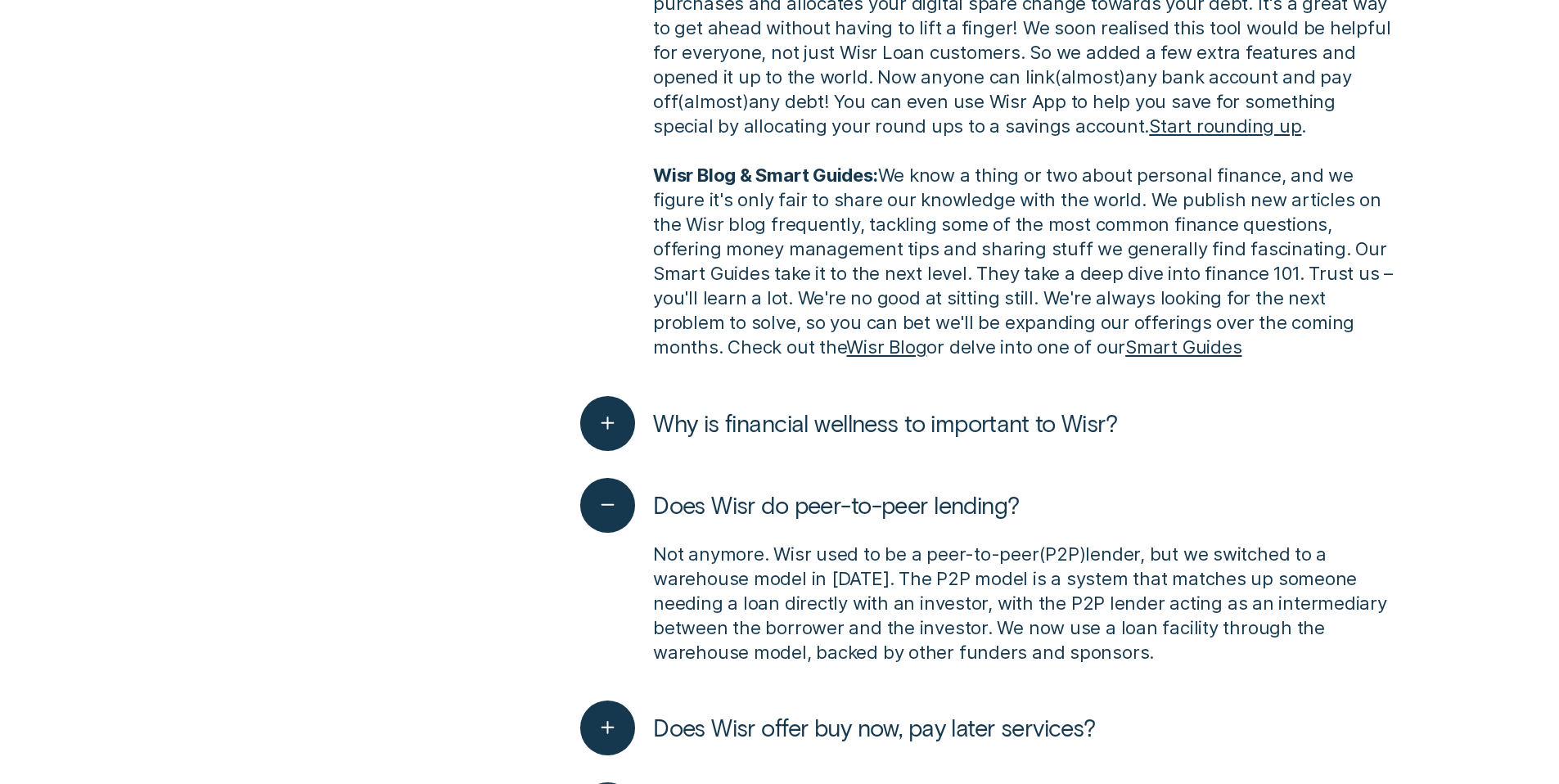
click at [402, 489] on div "All topics Credit Scores Loans Round Up About [PERSON_NAME] About Wisr About Wi…" at bounding box center [780, 629] width 1249 height 3365
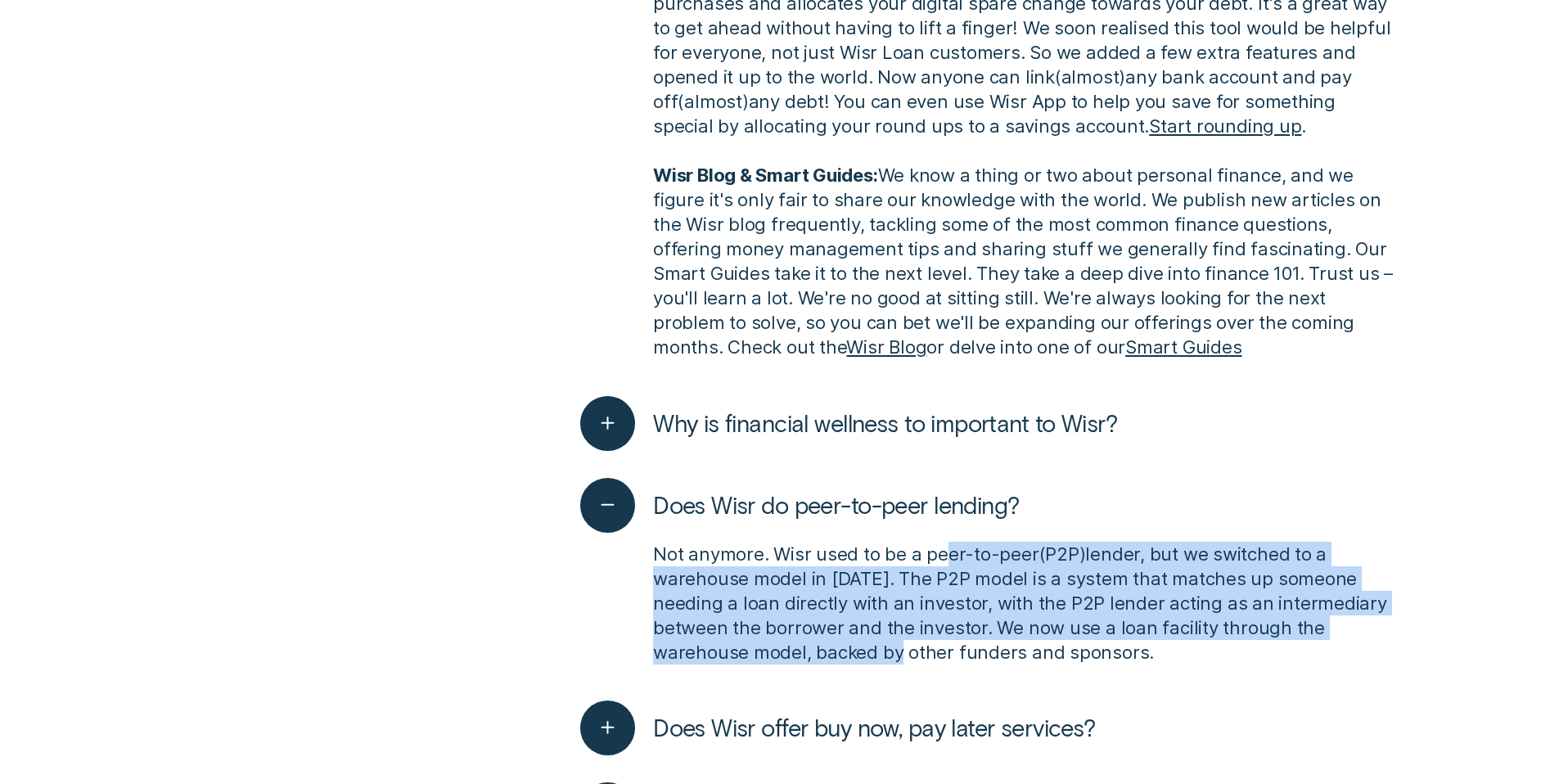
drag, startPoint x: 941, startPoint y: 527, endPoint x: 906, endPoint y: 620, distance: 99.4
click at [906, 620] on p "Not anymore. Wisr used to be a peer-to-peer ( P2P ) lender, but we switched to …" at bounding box center [1024, 603] width 741 height 123
drag, startPoint x: 906, startPoint y: 620, endPoint x: 938, endPoint y: 522, distance: 103.1
click at [938, 542] on p "Not anymore. Wisr used to be a peer-to-peer ( P2P ) lender, but we switched to …" at bounding box center [1024, 603] width 741 height 123
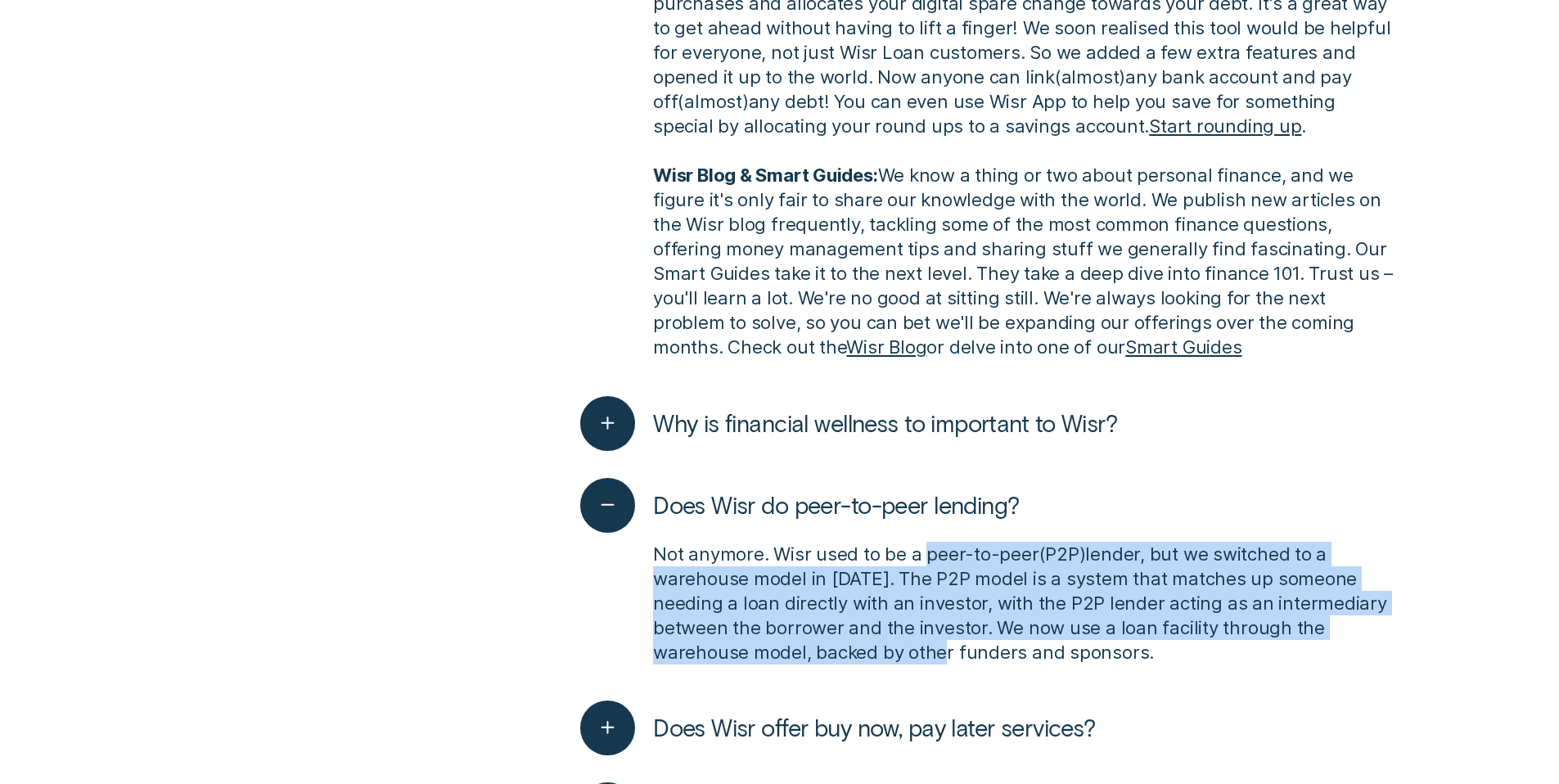
click at [938, 542] on p "Not anymore. Wisr used to be a peer-to-peer ( P2P ) lender, but we switched to …" at bounding box center [1024, 603] width 741 height 123
drag, startPoint x: 938, startPoint y: 522, endPoint x: 882, endPoint y: 620, distance: 112.9
click at [882, 620] on p "Not anymore. Wisr used to be a peer-to-peer ( P2P ) lender, but we switched to …" at bounding box center [1024, 603] width 741 height 123
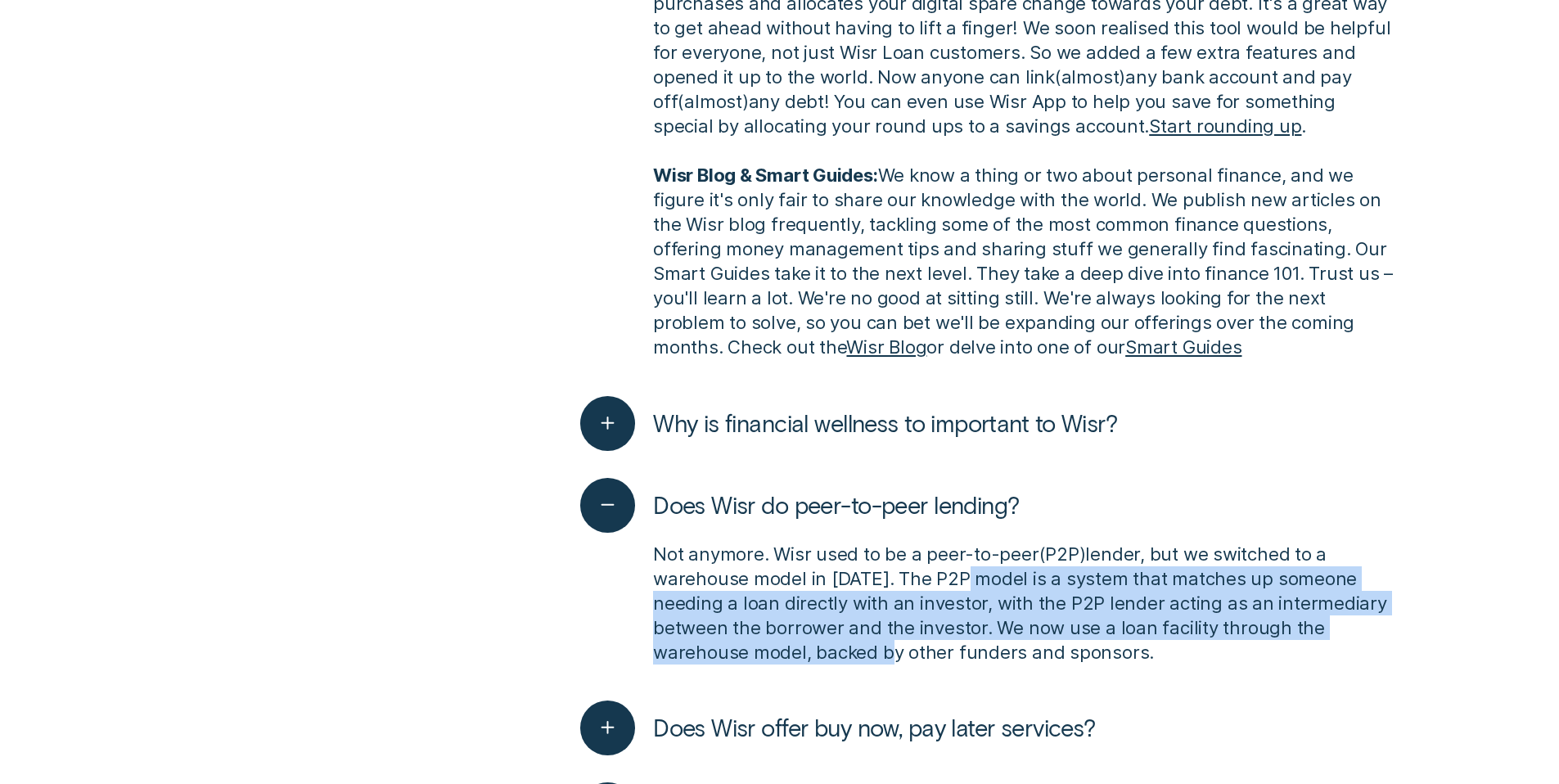
drag, startPoint x: 882, startPoint y: 620, endPoint x: 951, endPoint y: 544, distance: 102.6
click at [951, 544] on p "Not anymore. Wisr used to be a peer-to-peer ( P2P ) lender, but we switched to …" at bounding box center [1024, 603] width 741 height 123
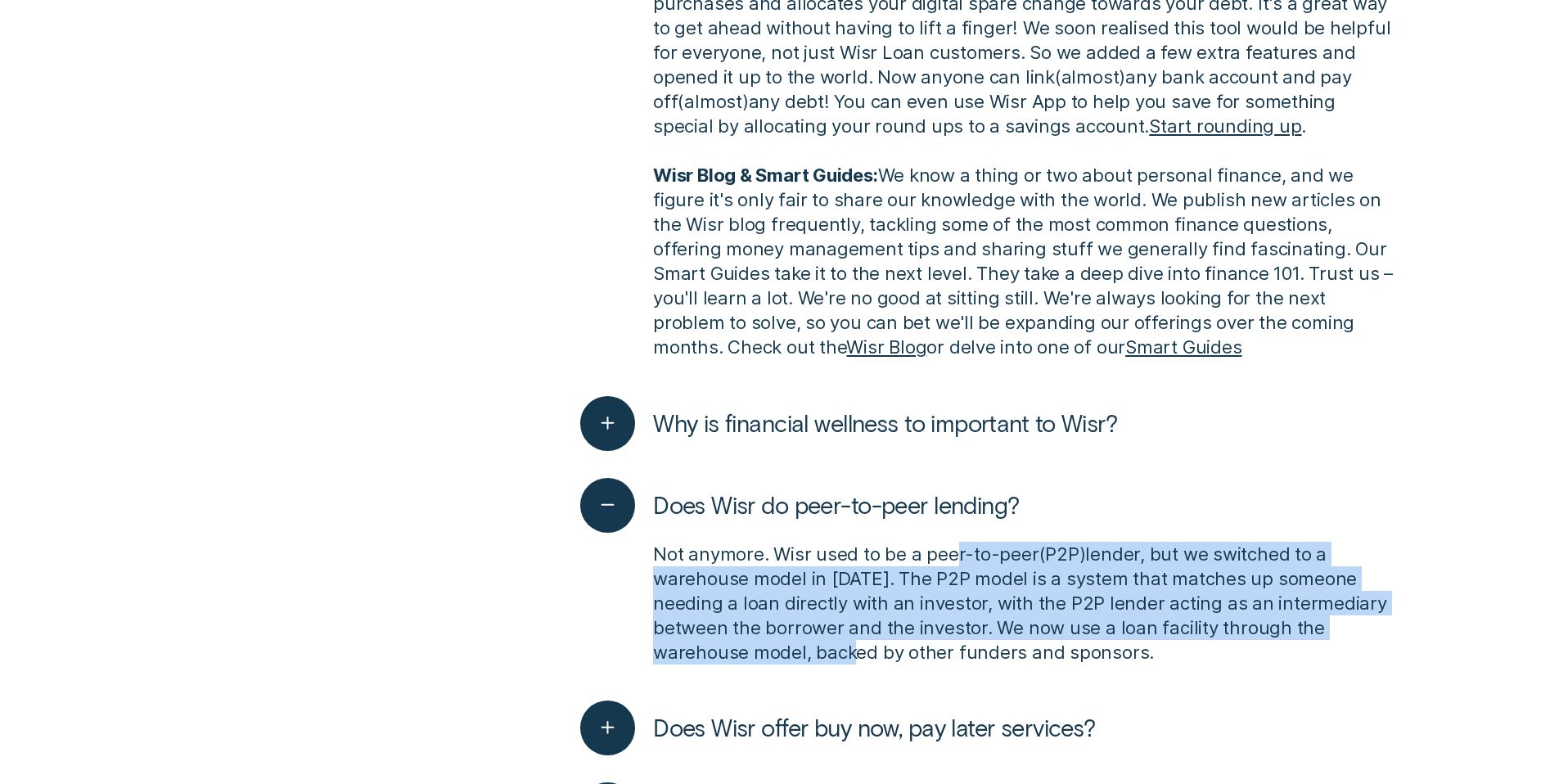
drag, startPoint x: 955, startPoint y: 532, endPoint x: 863, endPoint y: 636, distance: 138.9
click at [863, 636] on p "Not anymore. Wisr used to be a peer-to-peer ( P2P ) lender, but we switched to …" at bounding box center [1024, 603] width 741 height 123
click at [862, 633] on p "Not anymore. Wisr used to be a peer-to-peer ( P2P ) lender, but we switched to …" at bounding box center [1024, 603] width 741 height 123
drag, startPoint x: 862, startPoint y: 633, endPoint x: 925, endPoint y: 531, distance: 119.9
click at [925, 542] on p "Not anymore. Wisr used to be a peer-to-peer ( P2P ) lender, but we switched to …" at bounding box center [1024, 603] width 741 height 123
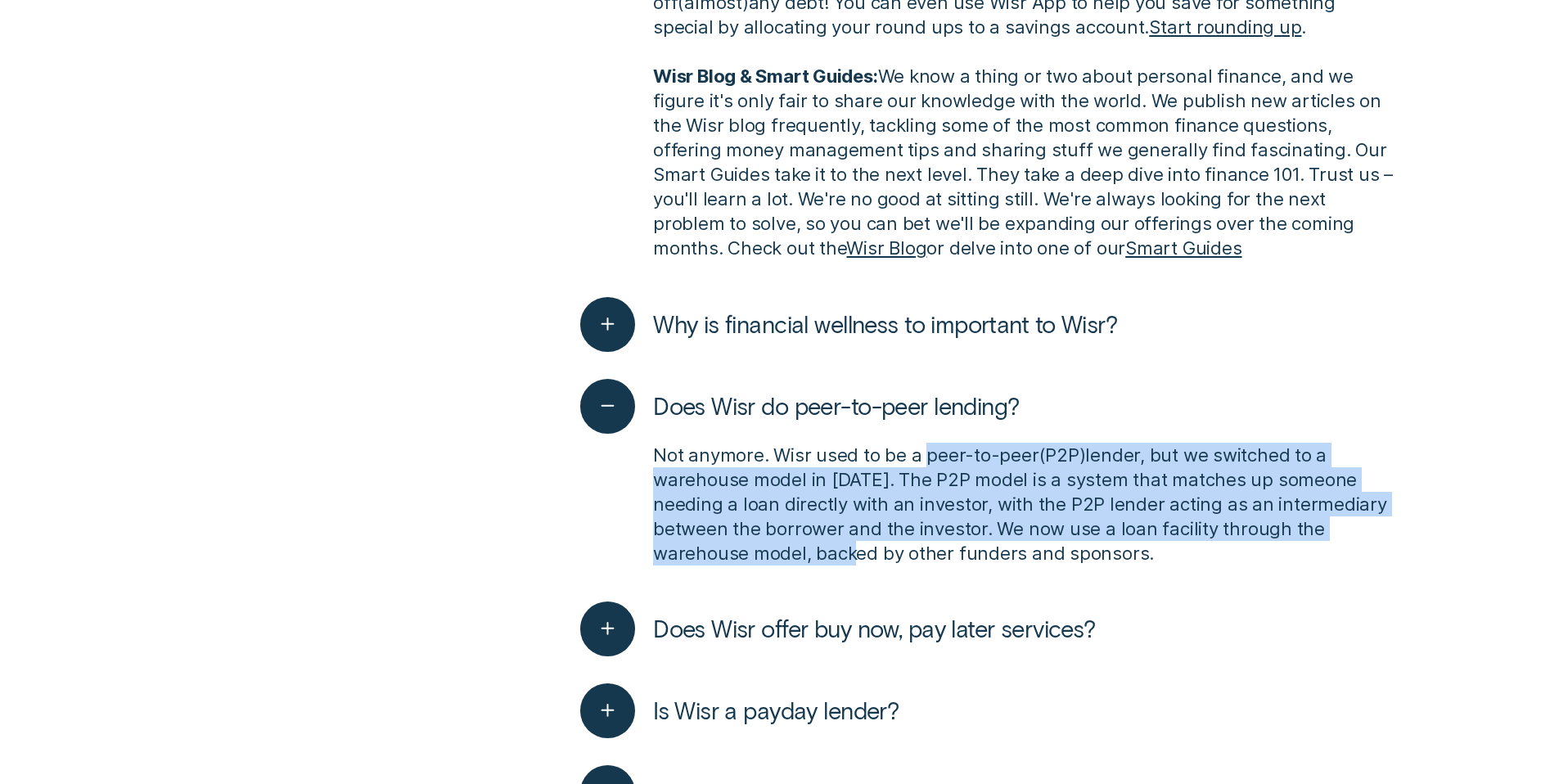
scroll to position [1723, 0]
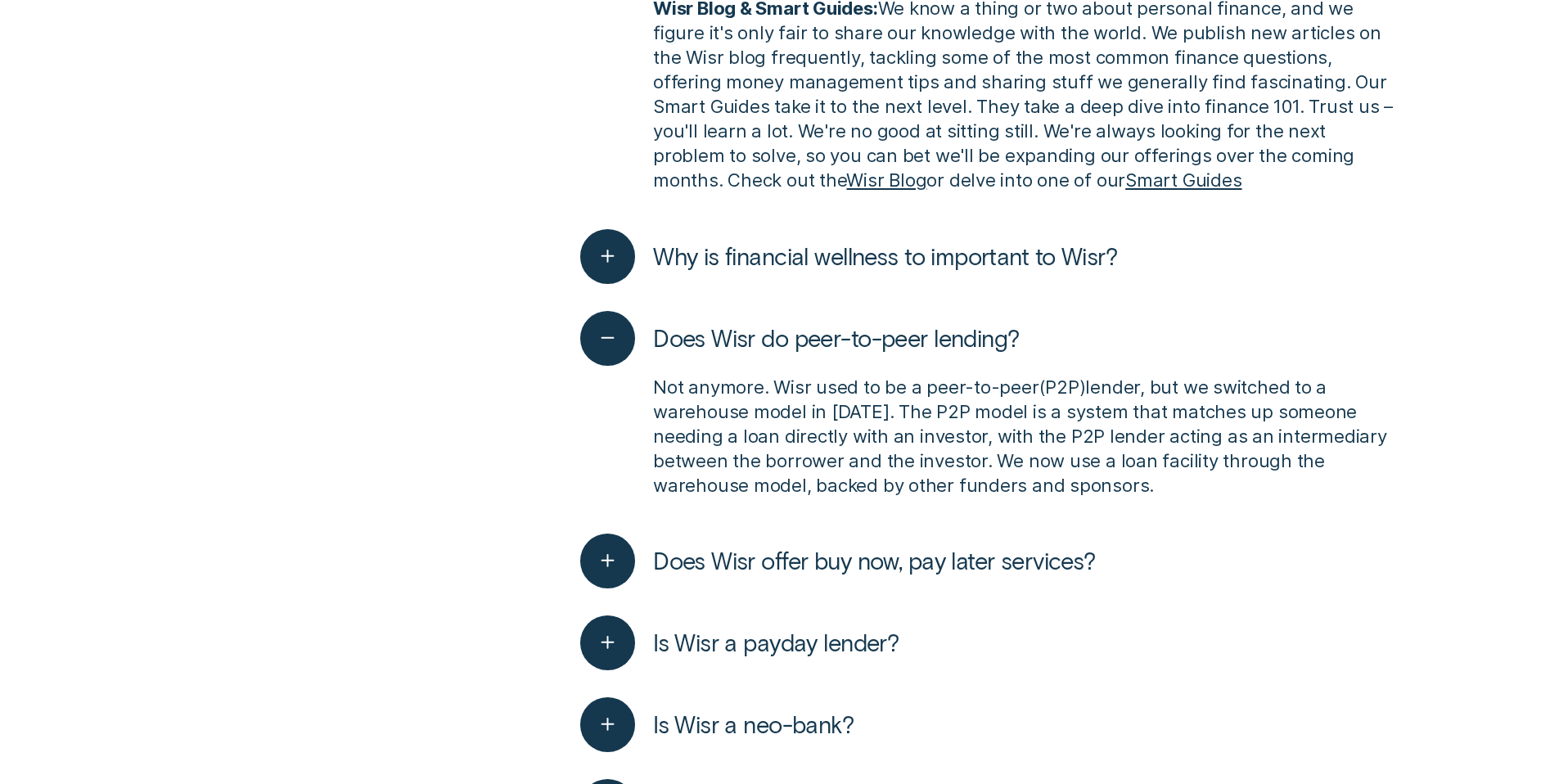
click at [455, 574] on div "All topics Credit Scores Loans Round Up About [PERSON_NAME] About Wisr About Wi…" at bounding box center [780, 462] width 1249 height 3365
click at [503, 508] on div "All topics Credit Scores Loans Round Up About [PERSON_NAME] About Wisr About Wi…" at bounding box center [780, 462] width 1249 height 3365
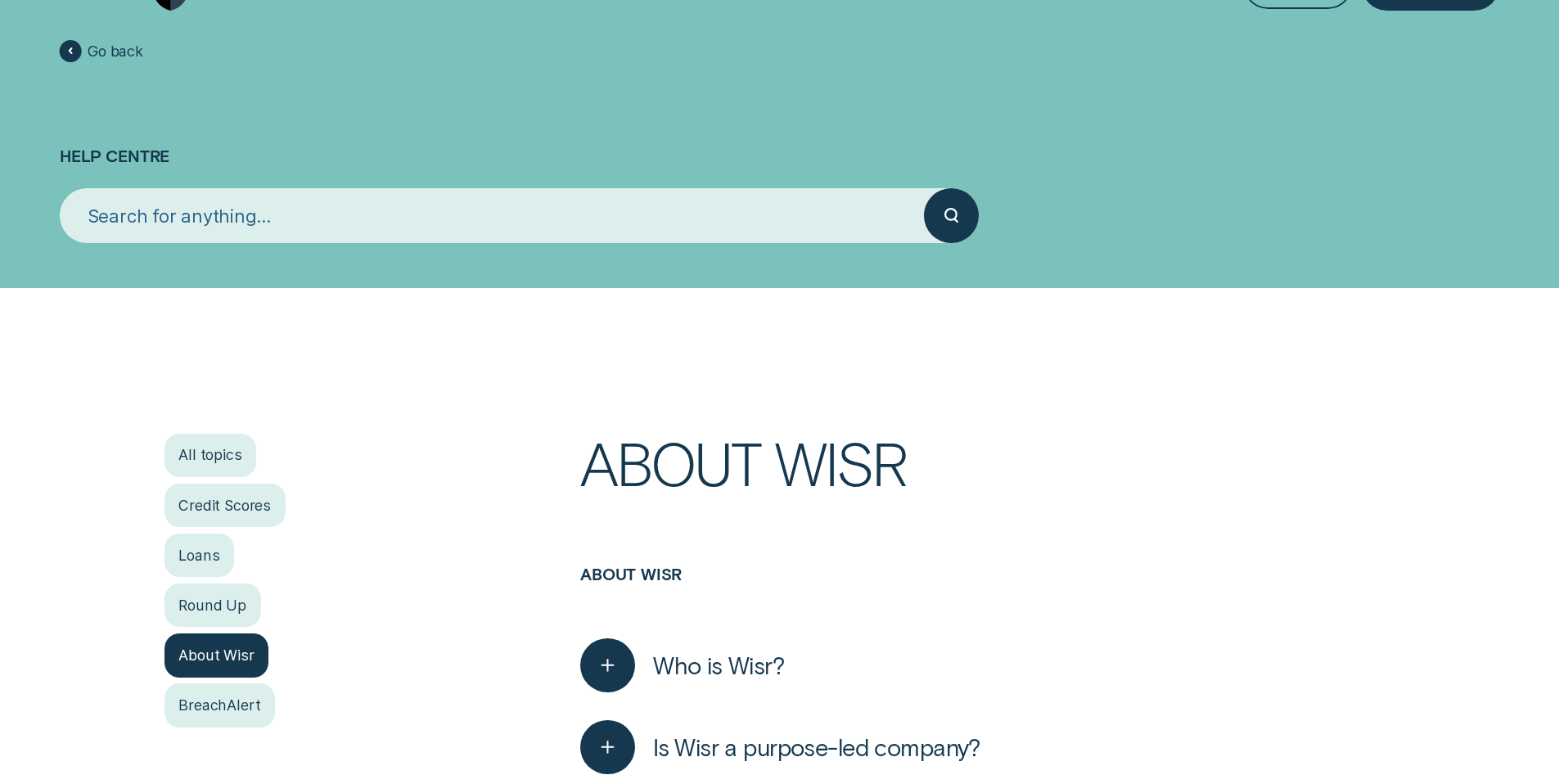
scroll to position [0, 0]
